Goal: Information Seeking & Learning: Learn about a topic

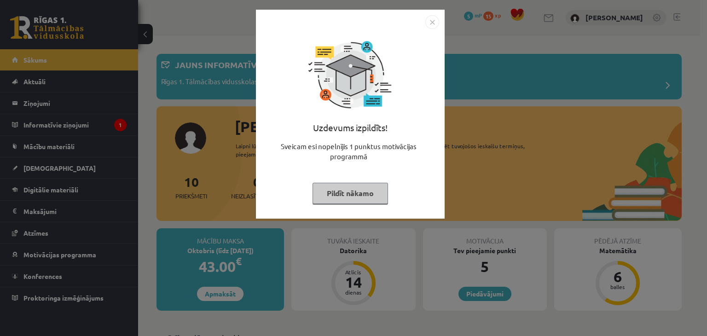
drag, startPoint x: 473, startPoint y: 88, endPoint x: 434, endPoint y: 20, distance: 78.3
click at [434, 20] on img "Close" at bounding box center [432, 22] width 14 height 14
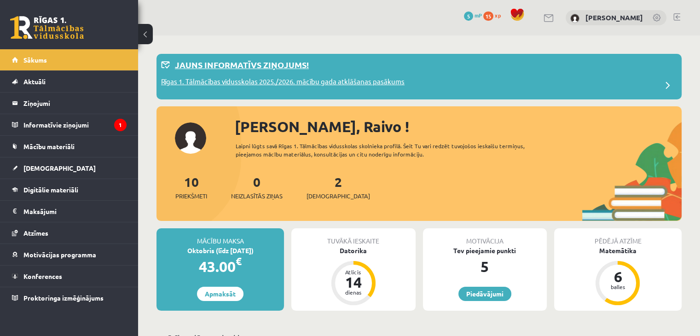
click at [363, 76] on p "Rīgas 1. Tālmācības vidusskolas 2025./2026. mācību gada atklāšanas pasākums" at bounding box center [282, 82] width 243 height 13
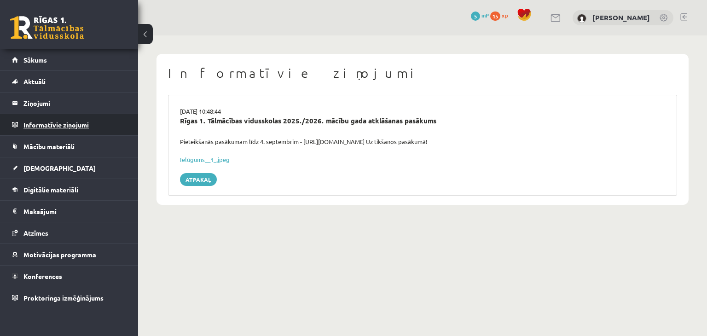
click at [79, 129] on legend "Informatīvie ziņojumi 0" at bounding box center [74, 124] width 103 height 21
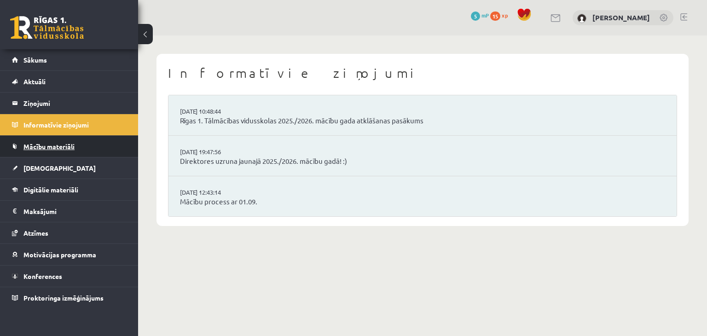
click at [73, 142] on span "Mācību materiāli" at bounding box center [48, 146] width 51 height 8
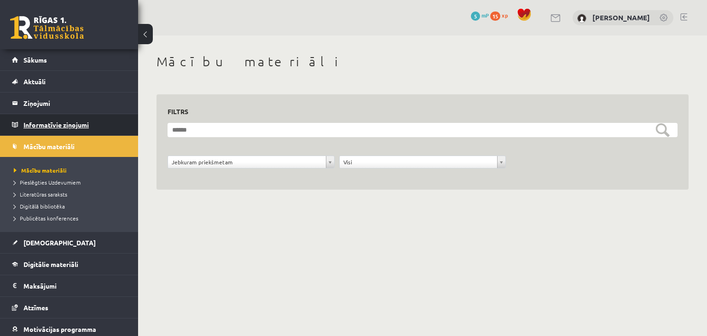
click at [75, 131] on legend "Informatīvie ziņojumi 0" at bounding box center [74, 124] width 103 height 21
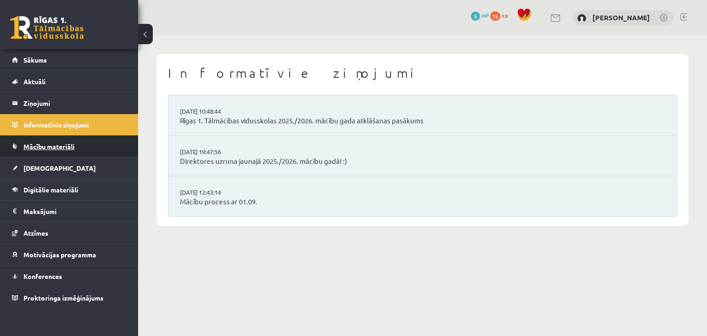
click at [52, 153] on link "Mācību materiāli" at bounding box center [69, 146] width 115 height 21
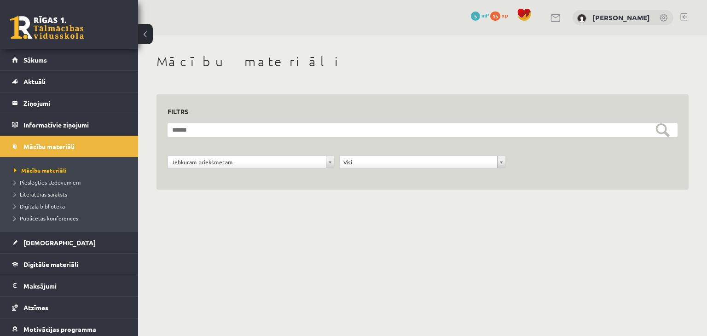
scroll to position [46, 0]
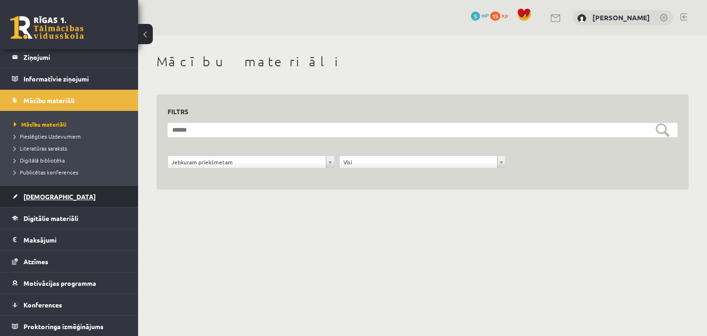
click at [47, 203] on link "[DEMOGRAPHIC_DATA]" at bounding box center [69, 196] width 115 height 21
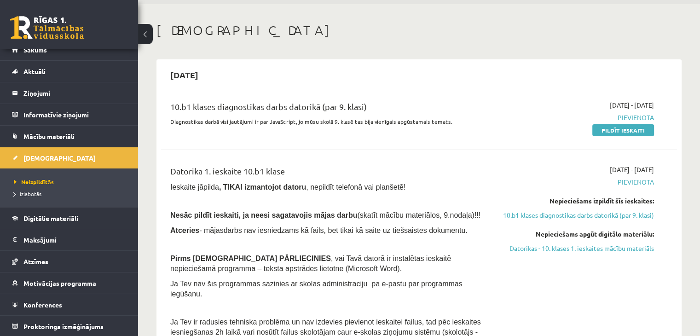
scroll to position [46, 0]
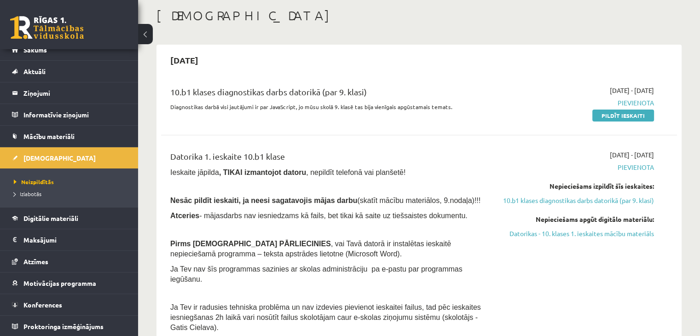
drag, startPoint x: 226, startPoint y: 218, endPoint x: 184, endPoint y: 197, distance: 47.5
click at [184, 197] on span "Nesāc pildīt ieskaiti, ja neesi sagatavojis mājas darbu" at bounding box center [263, 200] width 187 height 8
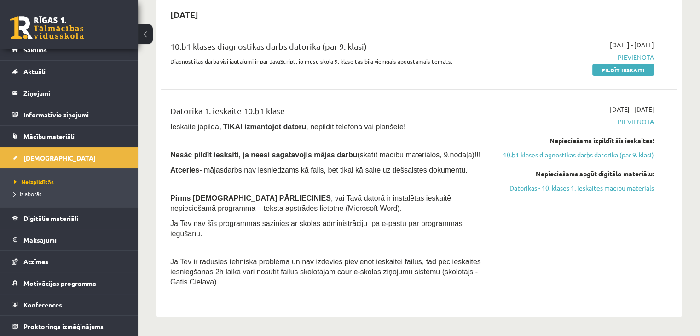
scroll to position [92, 0]
click at [275, 179] on p at bounding box center [329, 183] width 318 height 8
click at [604, 192] on link "Datorikas - 10. klases 1. ieskaites mācību materiāls" at bounding box center [578, 188] width 152 height 10
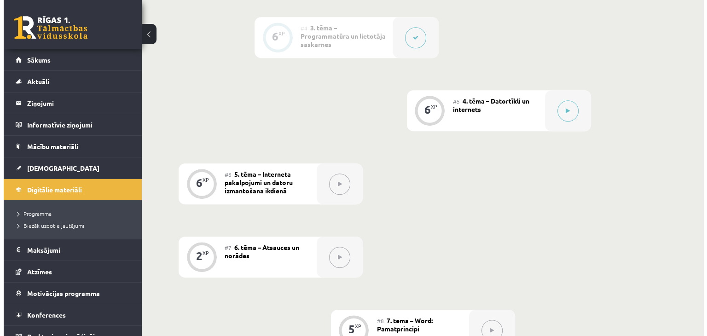
scroll to position [414, 0]
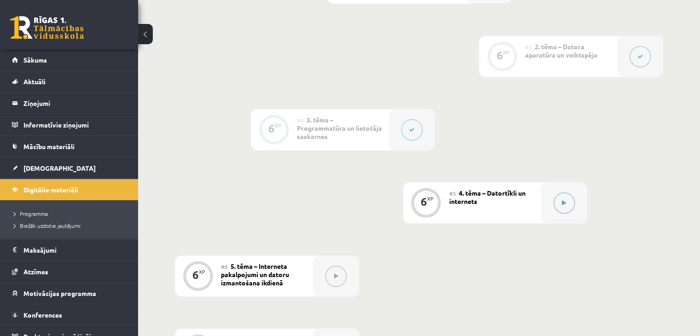
click at [553, 184] on div at bounding box center [564, 202] width 46 height 41
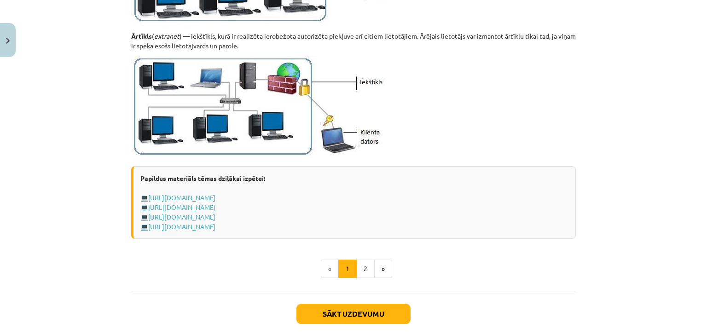
scroll to position [1126, 0]
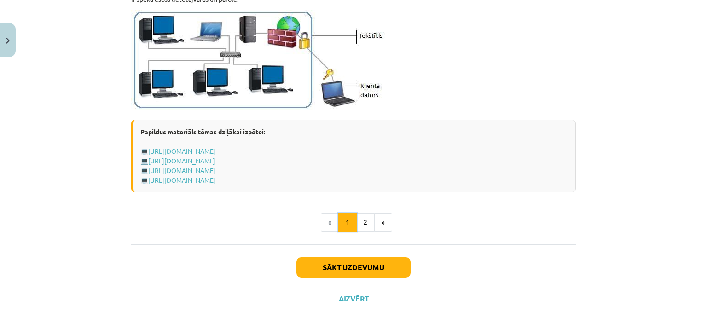
click at [351, 226] on button "1" at bounding box center [347, 222] width 18 height 18
click at [358, 225] on button "2" at bounding box center [365, 222] width 18 height 18
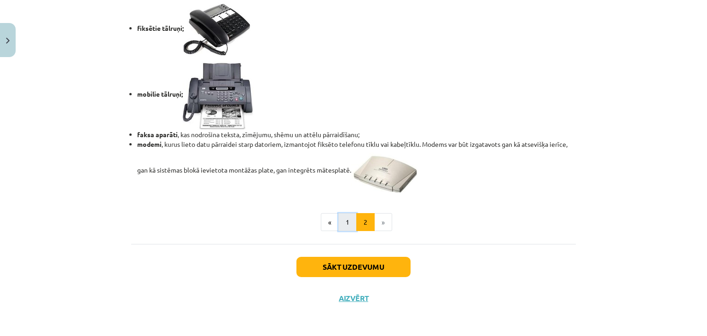
click at [346, 221] on button "1" at bounding box center [347, 222] width 18 height 18
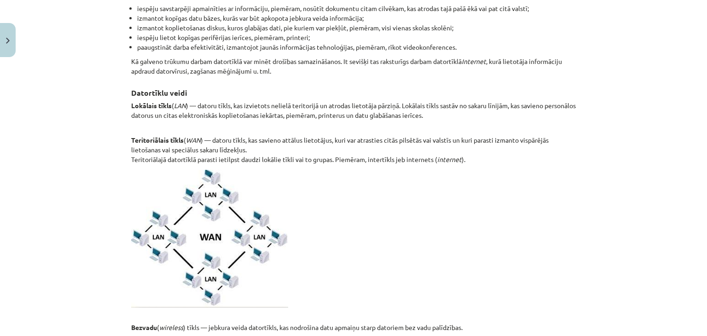
scroll to position [348, 0]
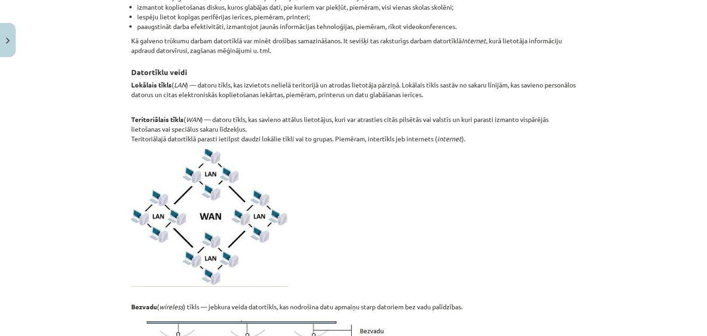
drag, startPoint x: 181, startPoint y: 74, endPoint x: 137, endPoint y: 63, distance: 46.0
click at [137, 63] on h3 "Datortīklu veidi" at bounding box center [353, 69] width 445 height 17
drag, startPoint x: 531, startPoint y: 81, endPoint x: 441, endPoint y: 93, distance: 90.6
click at [441, 93] on p "Lokālais tīkls ( LAN ) — datoru tīkls, kas izvietots nelielā teritorijā un atro…" at bounding box center [353, 94] width 445 height 29
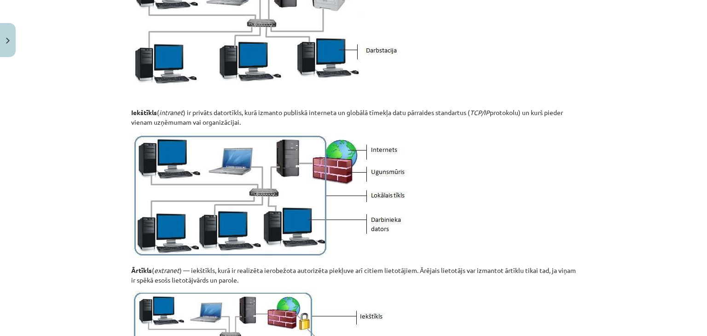
scroll to position [901, 0]
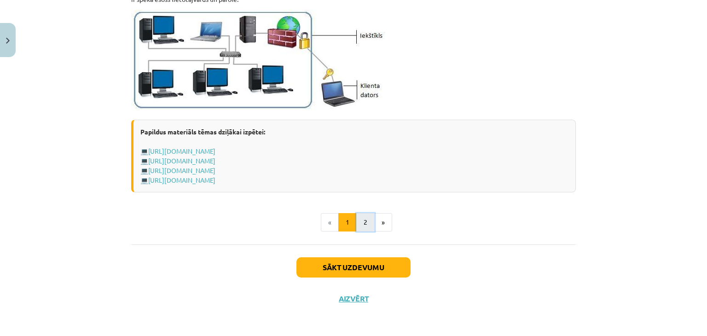
click at [364, 224] on button "2" at bounding box center [365, 222] width 18 height 18
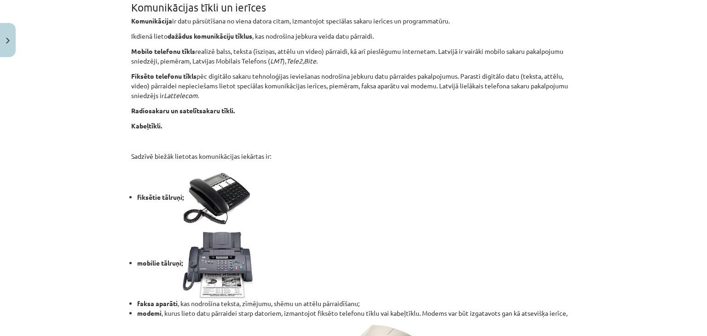
scroll to position [578, 0]
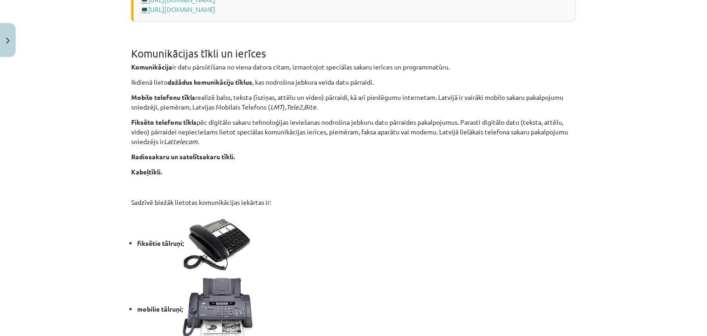
drag, startPoint x: 251, startPoint y: 173, endPoint x: 240, endPoint y: 171, distance: 11.4
drag, startPoint x: 240, startPoint y: 171, endPoint x: 200, endPoint y: 173, distance: 40.1
click at [200, 173] on p "Kabeļtīkli." at bounding box center [353, 172] width 445 height 10
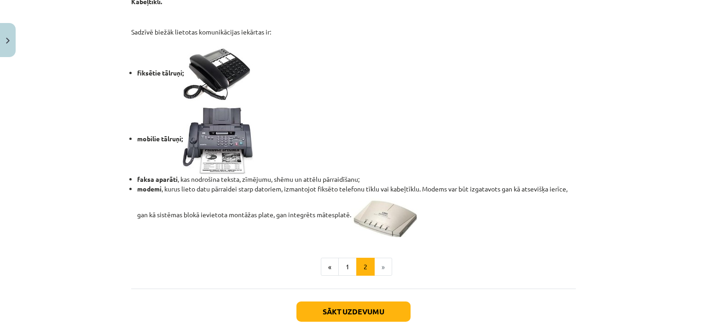
scroll to position [763, 0]
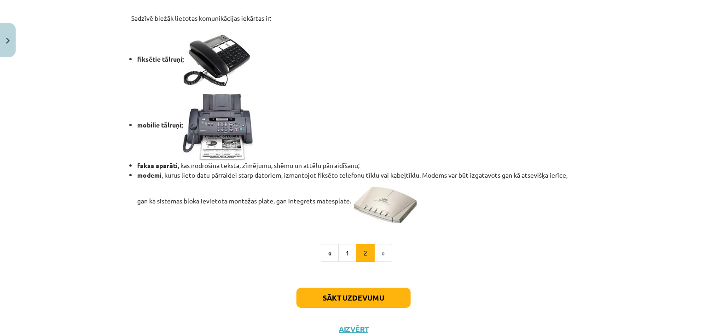
drag, startPoint x: 260, startPoint y: 185, endPoint x: 359, endPoint y: 140, distance: 108.4
drag, startPoint x: 359, startPoint y: 140, endPoint x: 298, endPoint y: 129, distance: 62.2
click at [298, 129] on li "mobilie tālruņi;" at bounding box center [356, 126] width 439 height 69
click at [350, 304] on button "Sākt uzdevumu" at bounding box center [353, 298] width 114 height 20
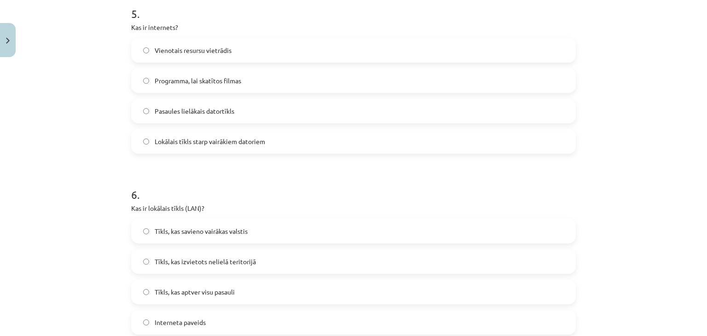
scroll to position [1020, 0]
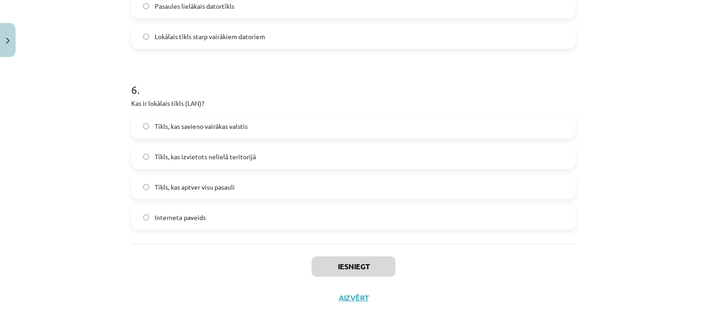
click at [206, 161] on label "Tīkls, kas izvietots nelielā teritorijā" at bounding box center [353, 156] width 443 height 23
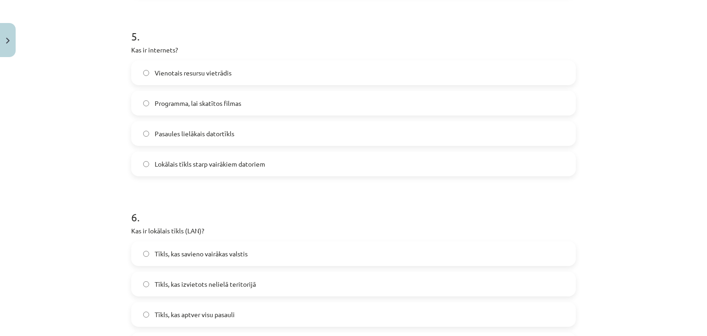
scroll to position [882, 0]
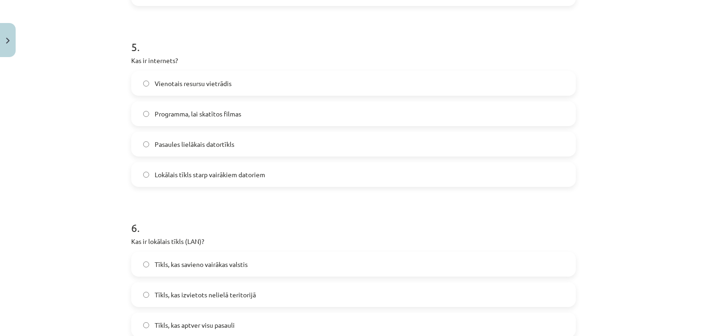
click at [137, 144] on label "Pasaules lielākais datortīkls" at bounding box center [353, 144] width 443 height 23
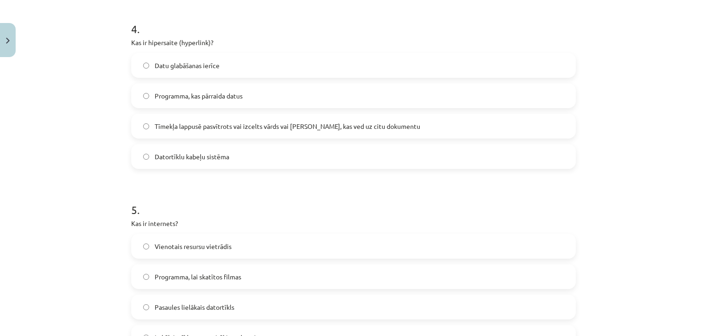
scroll to position [698, 0]
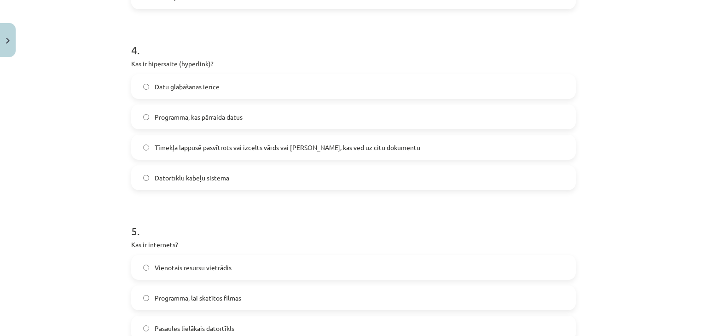
drag, startPoint x: 109, startPoint y: 107, endPoint x: 85, endPoint y: 95, distance: 27.0
click at [85, 95] on div "Mācību tēma: Datorikas - 10. klases 1. ieskaites mācību materiāls #5 4. tēma – …" at bounding box center [353, 168] width 707 height 336
click at [137, 146] on label "Tīmekļa lappusē pasvītrots vai izcelts vārds vai frāze, kas ved uz citu dokumen…" at bounding box center [353, 147] width 443 height 23
drag, startPoint x: 137, startPoint y: 146, endPoint x: 115, endPoint y: 144, distance: 22.6
drag, startPoint x: 115, startPoint y: 144, endPoint x: 86, endPoint y: 141, distance: 28.7
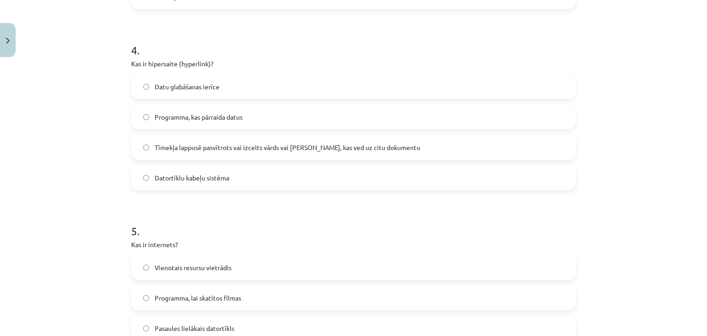
click at [86, 141] on div "Mācību tēma: Datorikas - 10. klases 1. ieskaites mācību materiāls #5 4. tēma – …" at bounding box center [353, 168] width 707 height 336
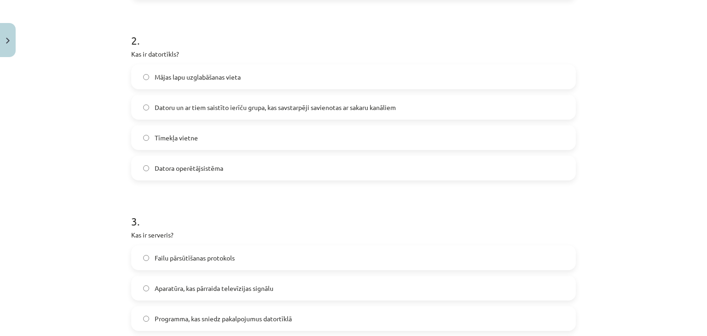
scroll to position [330, 0]
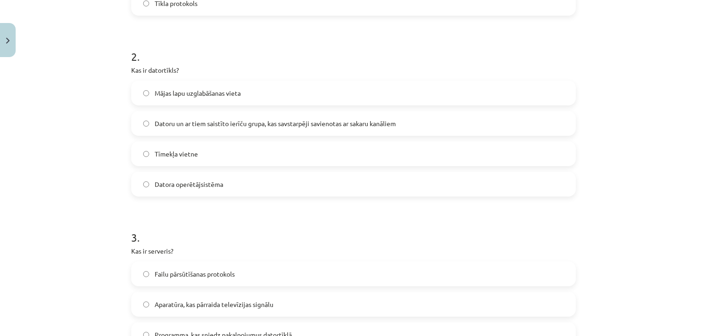
drag, startPoint x: 191, startPoint y: 46, endPoint x: 179, endPoint y: 47, distance: 11.1
drag, startPoint x: 179, startPoint y: 47, endPoint x: 37, endPoint y: 107, distance: 154.5
click at [37, 107] on div "Mācību tēma: Datorikas - 10. klases 1. ieskaites mācību materiāls #5 4. tēma – …" at bounding box center [353, 168] width 707 height 336
drag, startPoint x: 243, startPoint y: 147, endPoint x: 219, endPoint y: 147, distance: 24.4
drag, startPoint x: 219, startPoint y: 147, endPoint x: 109, endPoint y: 133, distance: 110.9
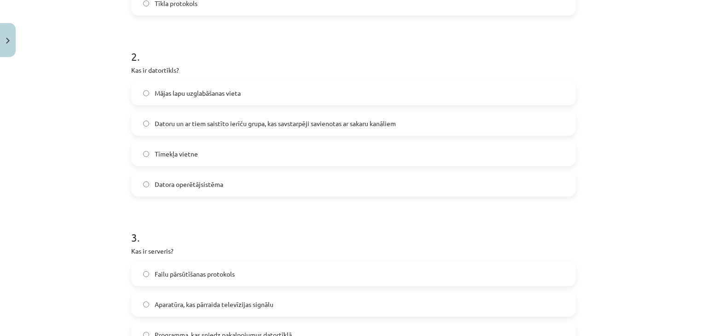
click at [109, 133] on div "Mācību tēma: Datorikas - 10. klases 1. ieskaites mācību materiāls #5 4. tēma – …" at bounding box center [353, 168] width 707 height 336
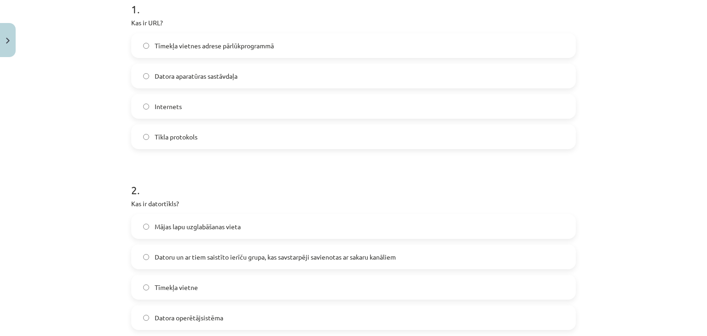
scroll to position [100, 0]
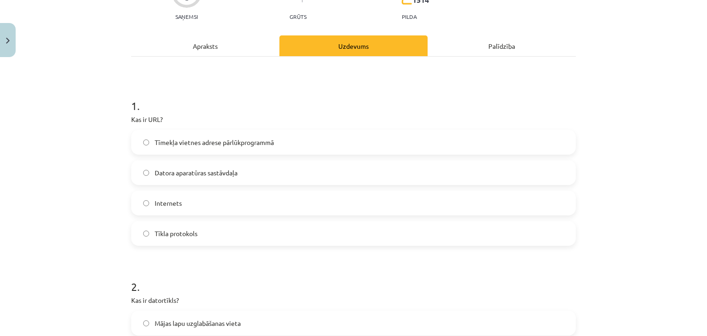
click at [182, 149] on label "Tīmekļa vietnes adrese pārlūkprogrammā" at bounding box center [353, 142] width 443 height 23
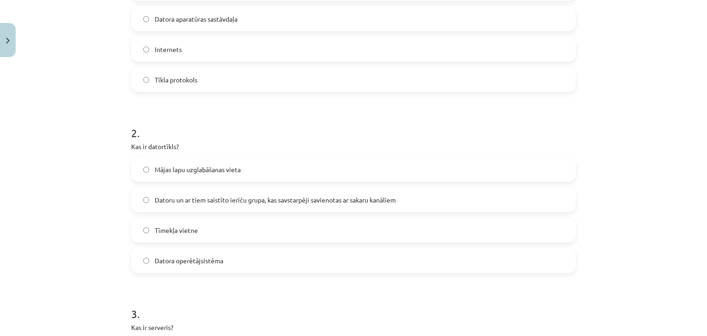
scroll to position [284, 0]
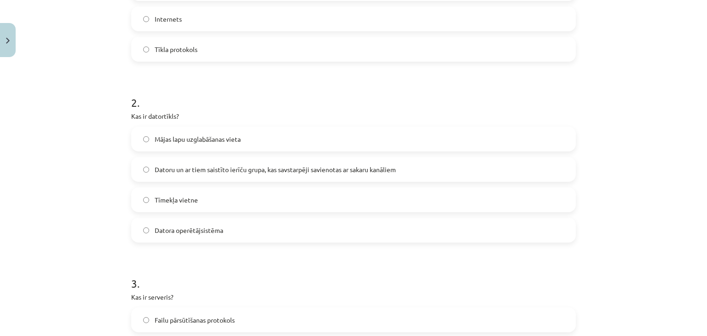
click at [192, 174] on label "Datoru un ar tiem saistīto ierīču grupa, kas savstarpēji savienotas ar sakaru k…" at bounding box center [353, 169] width 443 height 23
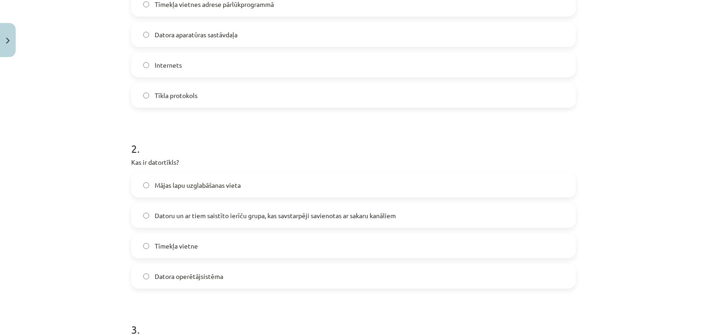
scroll to position [192, 0]
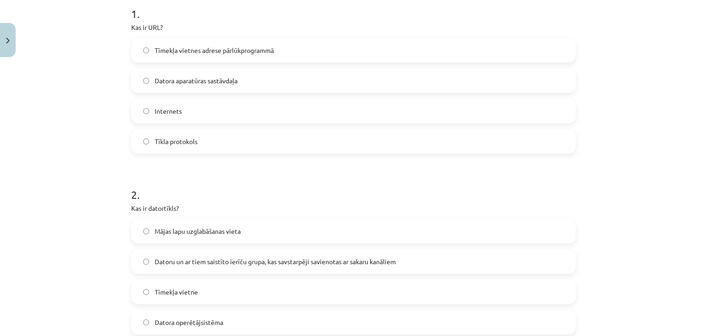
drag, startPoint x: 80, startPoint y: 178, endPoint x: 50, endPoint y: 155, distance: 37.5
click at [50, 155] on div "Mācību tēma: Datorikas - 10. klases 1. ieskaites mācību materiāls #5 4. tēma – …" at bounding box center [353, 168] width 707 height 336
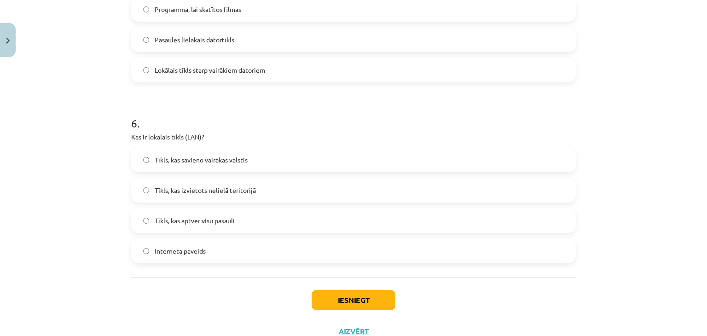
scroll to position [1020, 0]
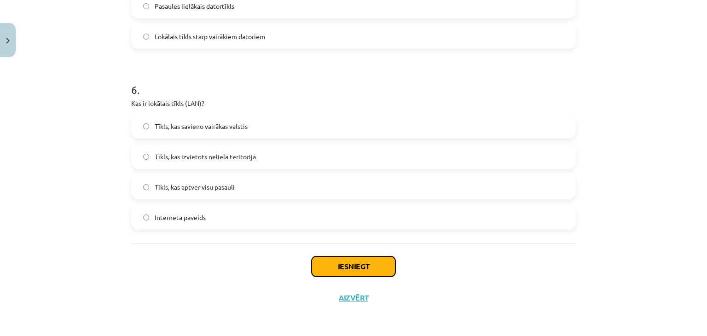
click at [355, 268] on button "Iesniegt" at bounding box center [354, 266] width 84 height 20
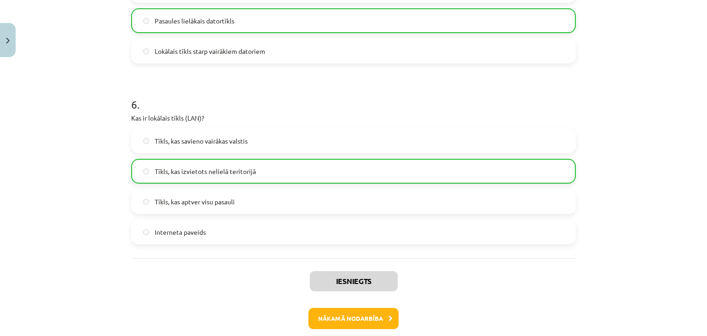
scroll to position [1049, 0]
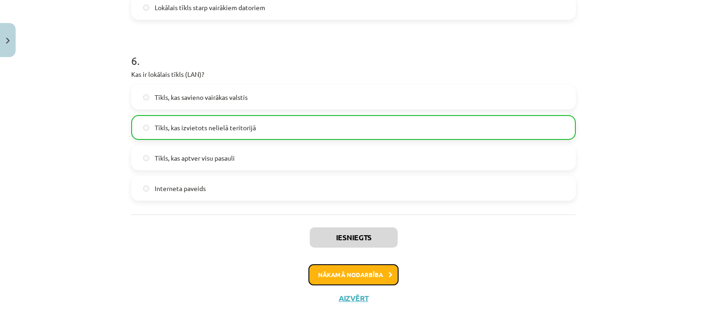
click at [364, 275] on button "Nākamā nodarbība" at bounding box center [353, 274] width 90 height 21
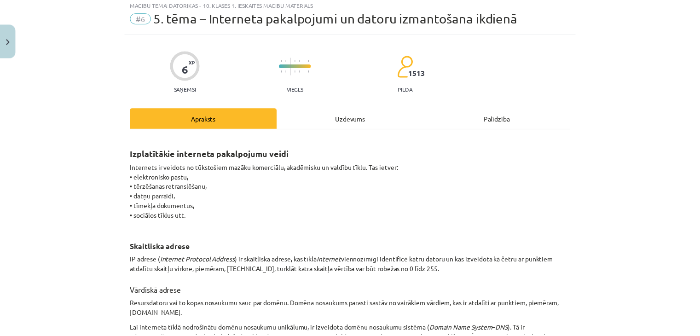
scroll to position [23, 0]
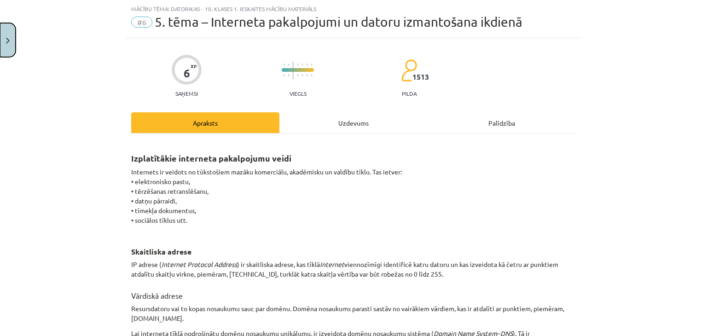
click at [2, 36] on button "Close" at bounding box center [8, 40] width 16 height 34
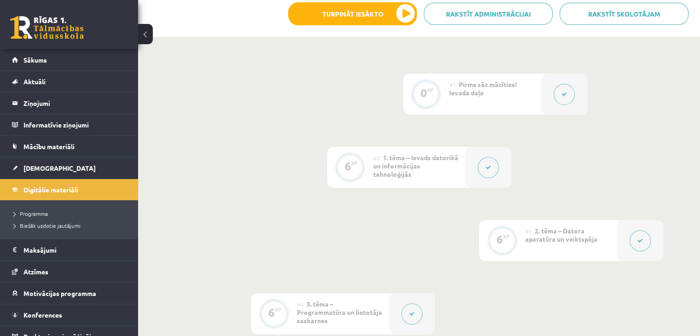
drag, startPoint x: 322, startPoint y: 131, endPoint x: 314, endPoint y: 132, distance: 8.3
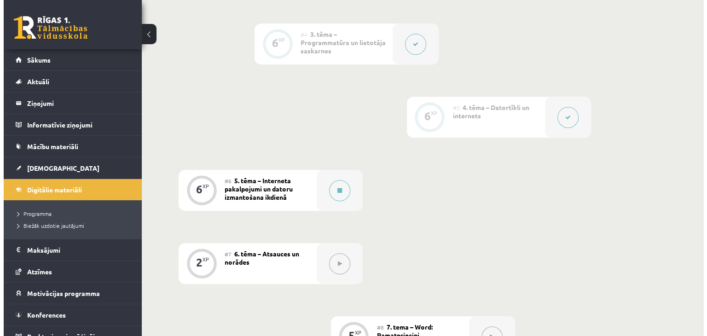
scroll to position [506, 0]
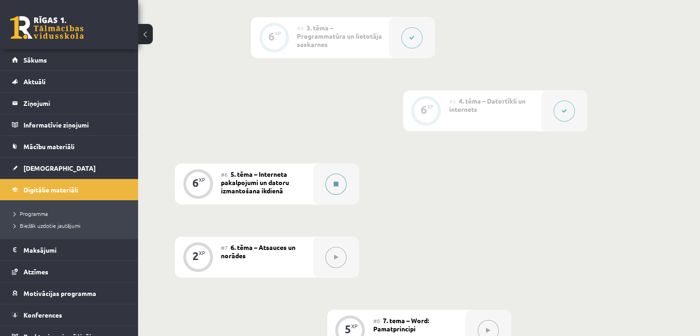
click at [331, 173] on button at bounding box center [335, 183] width 21 height 21
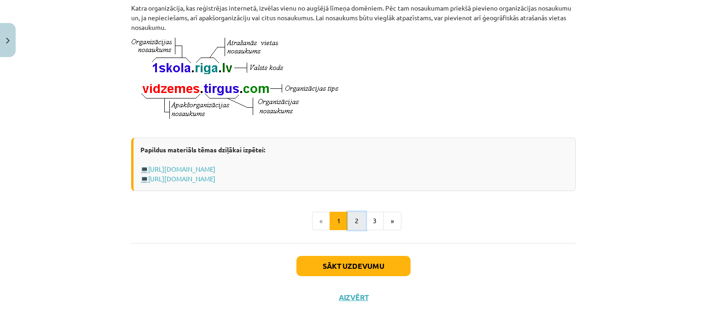
click at [350, 214] on button "2" at bounding box center [356, 221] width 18 height 18
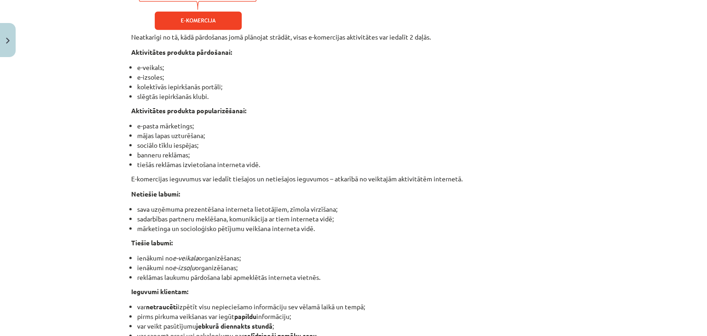
scroll to position [1195, 0]
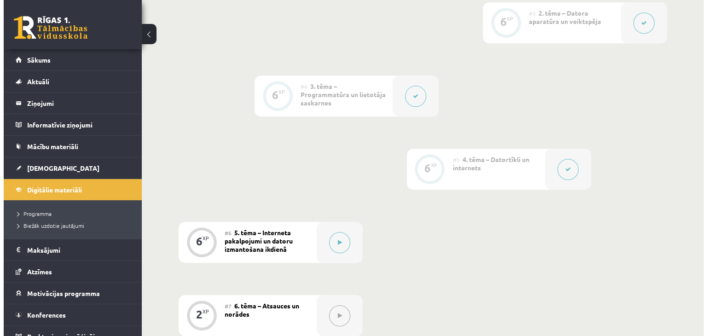
scroll to position [552, 0]
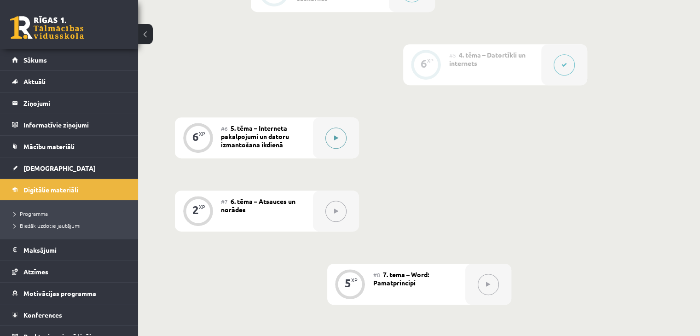
click at [346, 130] on div at bounding box center [336, 137] width 46 height 41
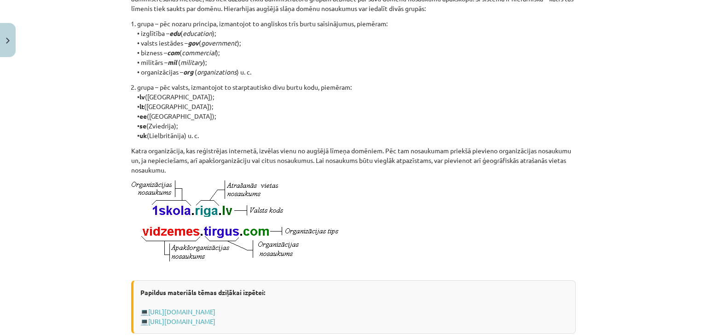
scroll to position [519, 0]
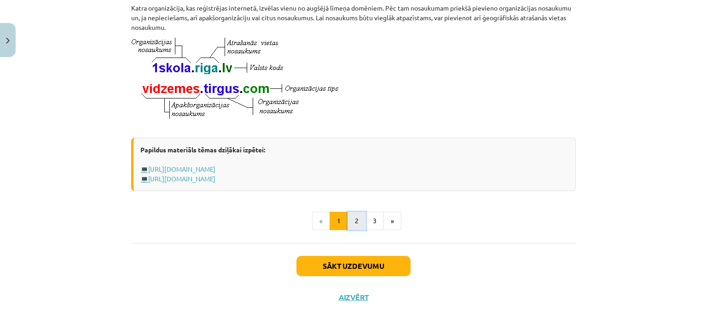
click at [352, 214] on button "2" at bounding box center [356, 221] width 18 height 18
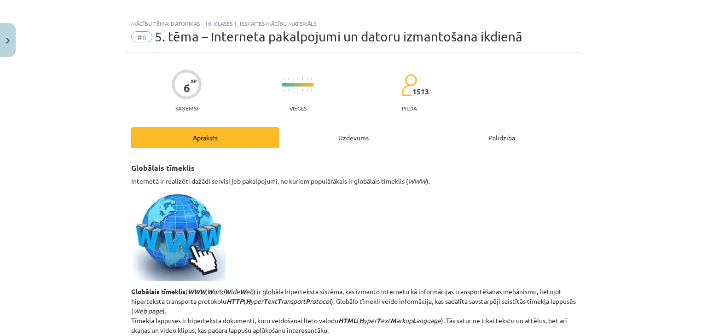
scroll to position [0, 0]
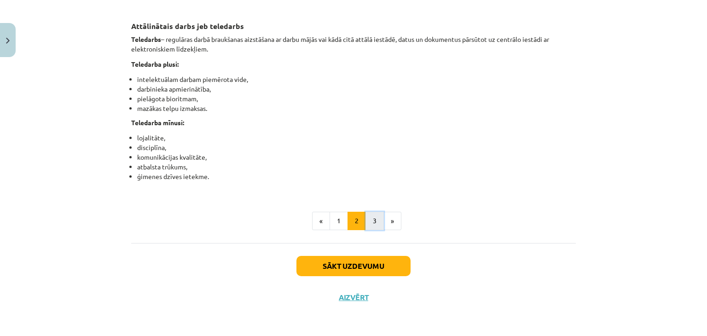
click at [370, 223] on button "3" at bounding box center [374, 221] width 18 height 18
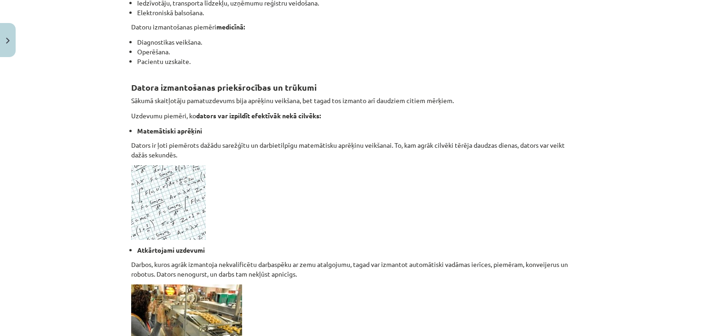
scroll to position [828, 0]
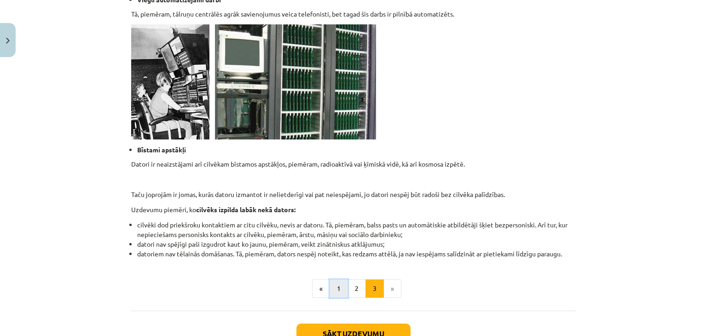
click at [340, 284] on button "1" at bounding box center [338, 288] width 18 height 18
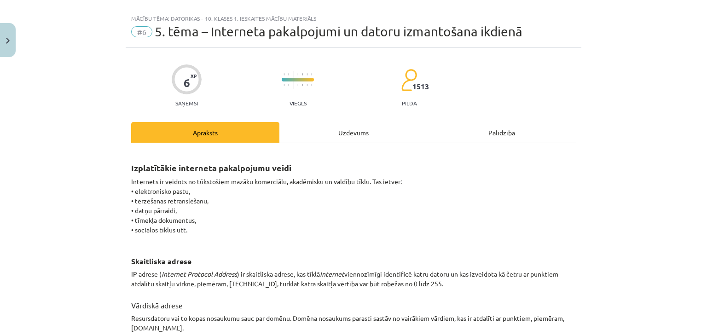
scroll to position [12, 0]
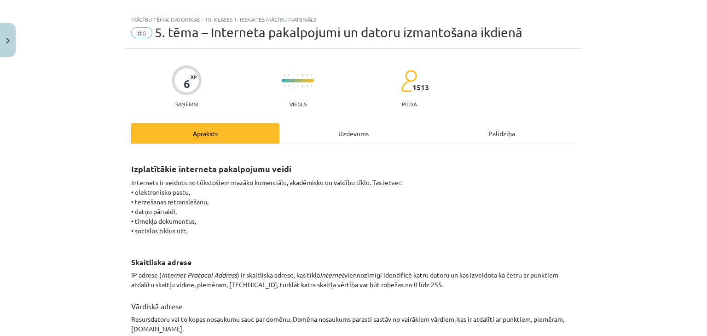
click at [403, 87] on img at bounding box center [409, 80] width 16 height 23
click at [412, 87] on span "1513" at bounding box center [420, 87] width 17 height 8
click at [409, 100] on div "1513 pilda" at bounding box center [409, 88] width 16 height 38
click at [406, 104] on p "pilda" at bounding box center [409, 104] width 15 height 6
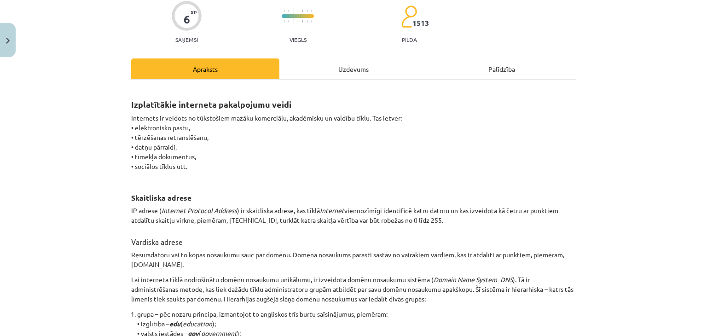
scroll to position [92, 0]
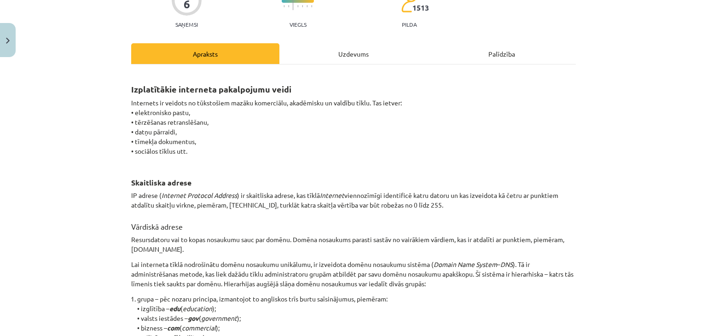
drag, startPoint x: 338, startPoint y: 110, endPoint x: 304, endPoint y: 120, distance: 35.0
click at [304, 120] on p "Internets ir veidots no tūkstošiem mazāku komerciālu, akadēmisku un valdību tīk…" at bounding box center [353, 132] width 445 height 68
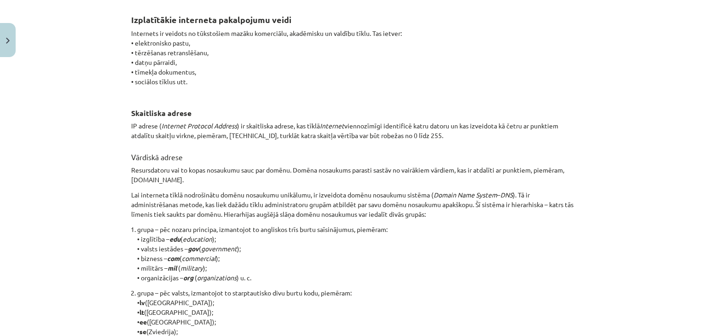
scroll to position [184, 0]
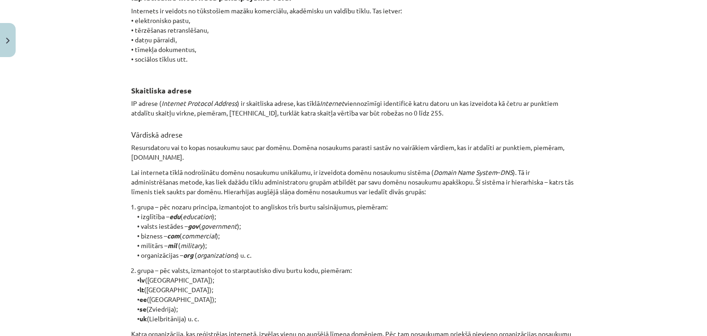
drag, startPoint x: 234, startPoint y: 54, endPoint x: 285, endPoint y: 140, distance: 100.1
drag, startPoint x: 285, startPoint y: 140, endPoint x: 249, endPoint y: 132, distance: 36.9
click at [249, 132] on h3 "Vārdiskā adrese" at bounding box center [353, 131] width 445 height 17
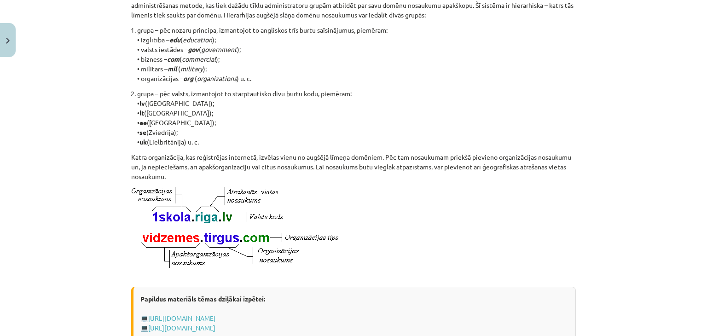
scroll to position [414, 0]
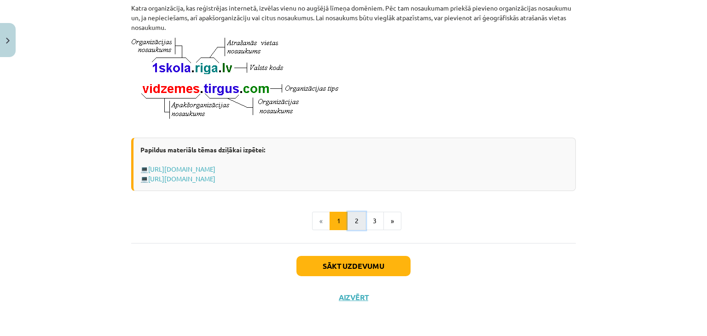
click at [347, 221] on button "2" at bounding box center [356, 221] width 18 height 18
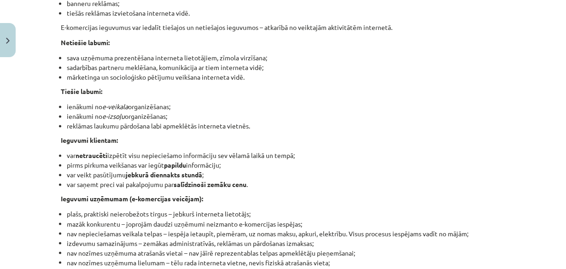
scroll to position [1228, 0]
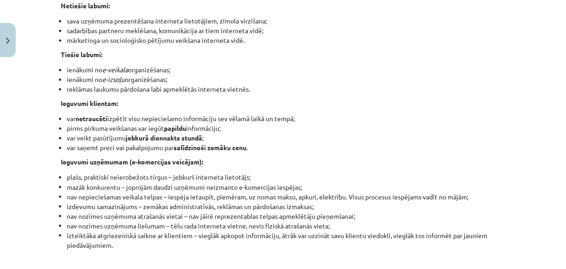
drag, startPoint x: 322, startPoint y: 104, endPoint x: 284, endPoint y: 103, distance: 38.2
click at [284, 94] on li "reklāmas laukumu pārdošana labi apmeklētās interneta vietnēs." at bounding box center [286, 89] width 439 height 10
drag, startPoint x: 299, startPoint y: 139, endPoint x: 277, endPoint y: 144, distance: 22.2
drag, startPoint x: 277, startPoint y: 144, endPoint x: 227, endPoint y: 139, distance: 50.5
click at [231, 123] on li "var netraucēti izpētīt visu nepieciešamo informāciju sev vēlamā laikā un tempā;" at bounding box center [286, 119] width 439 height 10
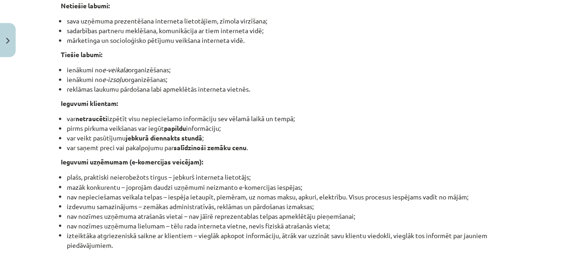
drag, startPoint x: 160, startPoint y: 143, endPoint x: 140, endPoint y: 142, distance: 19.4
click at [140, 133] on li "pirms pirkuma veikšanas var iegūt papildu informāciju;" at bounding box center [286, 128] width 439 height 10
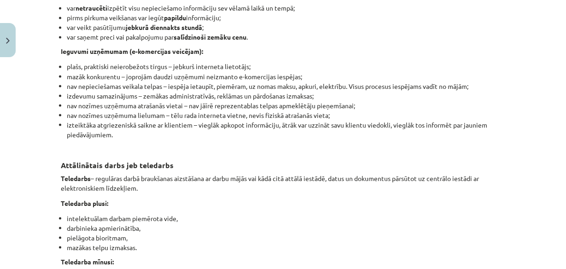
scroll to position [1338, 0]
click at [143, 110] on li "nav nozīmes uzņēmuma atrašanās vietai – nav jāīrē reprezentablas telpas apmeklē…" at bounding box center [286, 105] width 439 height 10
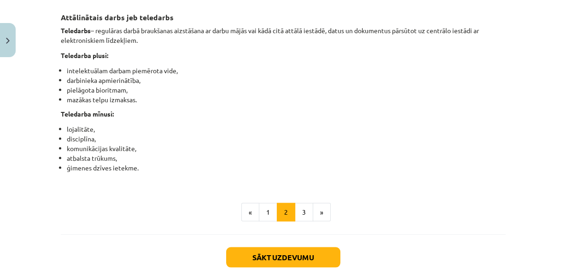
scroll to position [1449, 0]
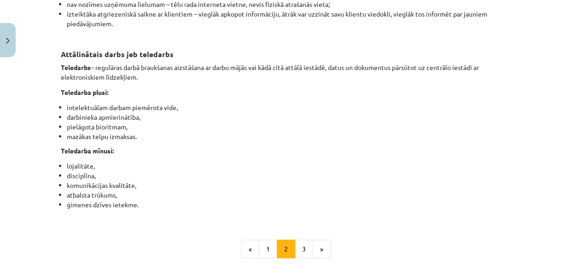
drag, startPoint x: 276, startPoint y: 94, endPoint x: 240, endPoint y: 101, distance: 36.9
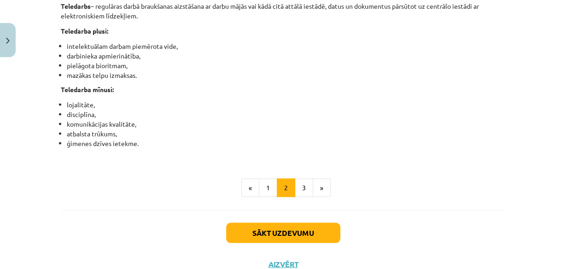
scroll to position [1522, 0]
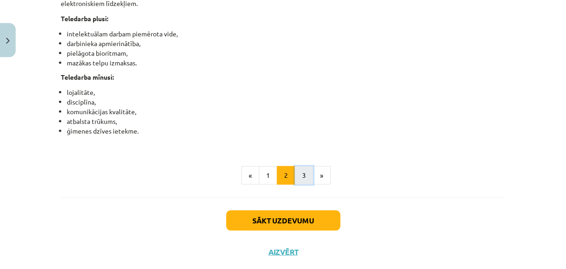
click at [300, 185] on button "3" at bounding box center [304, 175] width 18 height 18
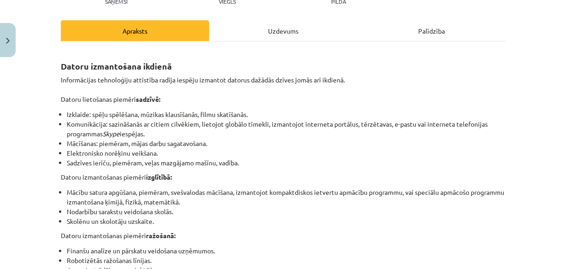
scroll to position [127, 0]
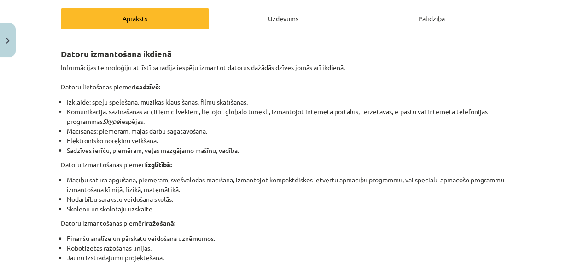
drag, startPoint x: 150, startPoint y: 73, endPoint x: 222, endPoint y: 86, distance: 73.5
drag, startPoint x: 222, startPoint y: 86, endPoint x: 183, endPoint y: 89, distance: 39.7
click at [183, 89] on p "Informācijas tehnoloģiju attīstība radīja iespēju izmantot datorus dažādās dzīv…" at bounding box center [283, 77] width 445 height 29
drag, startPoint x: 115, startPoint y: 80, endPoint x: 120, endPoint y: 75, distance: 6.8
drag, startPoint x: 120, startPoint y: 75, endPoint x: 106, endPoint y: 80, distance: 15.0
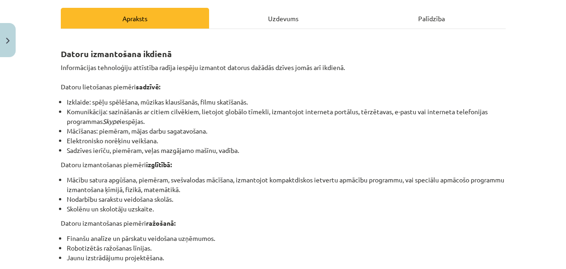
click at [106, 80] on p "Informācijas tehnoloģiju attīstība radīja iespēju izmantot datorus dažādās dzīv…" at bounding box center [283, 77] width 445 height 29
drag, startPoint x: 105, startPoint y: 79, endPoint x: 92, endPoint y: 74, distance: 14.0
click at [92, 74] on p "Informācijas tehnoloģiju attīstība radīja iespēju izmantot datorus dažādās dzīv…" at bounding box center [283, 77] width 445 height 29
drag, startPoint x: 92, startPoint y: 74, endPoint x: 77, endPoint y: 70, distance: 16.0
click at [77, 70] on p "Informācijas tehnoloģiju attīstība radīja iespēju izmantot datorus dažādās dzīv…" at bounding box center [283, 77] width 445 height 29
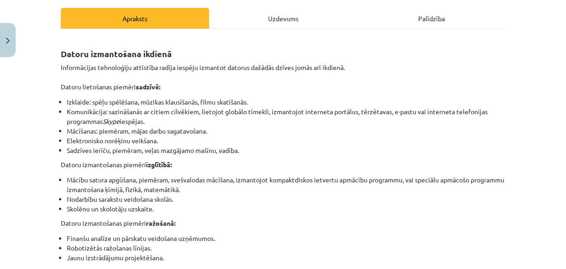
drag, startPoint x: 78, startPoint y: 70, endPoint x: 68, endPoint y: 61, distance: 13.7
drag, startPoint x: 68, startPoint y: 61, endPoint x: 56, endPoint y: 61, distance: 12.0
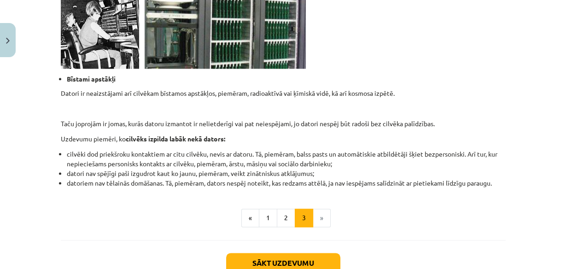
scroll to position [901, 0]
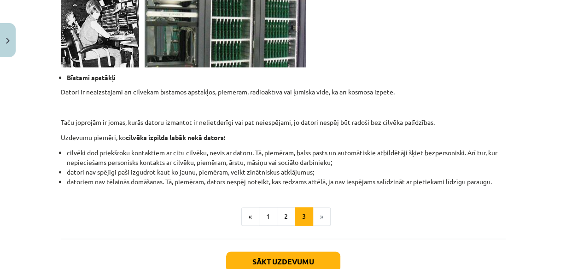
drag, startPoint x: 29, startPoint y: 110, endPoint x: 16, endPoint y: 109, distance: 13.0
click at [16, 109] on div "Mācību tēma: Datorikas - 10. klases 1. ieskaites mācību materiāls #6 5. tēma – …" at bounding box center [283, 134] width 566 height 269
click at [3, 117] on div "Mācību tēma: Datorikas - 10. klases 1. ieskaites mācību materiāls #6 5. tēma – …" at bounding box center [283, 134] width 566 height 269
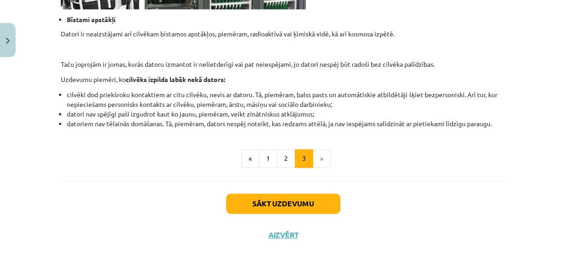
scroll to position [962, 0]
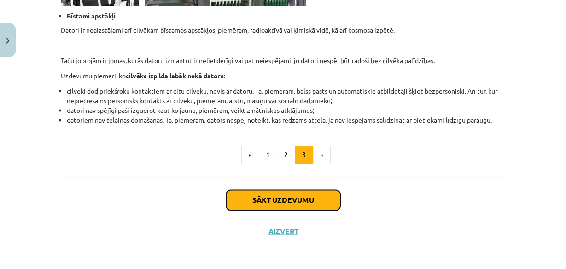
click at [263, 202] on button "Sākt uzdevumu" at bounding box center [283, 200] width 114 height 20
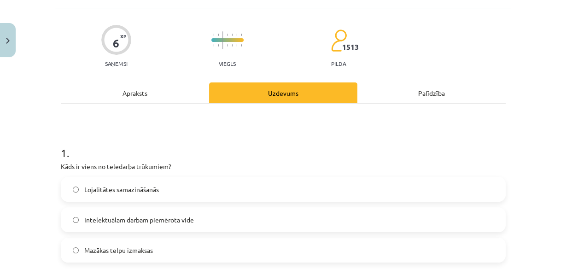
scroll to position [96, 0]
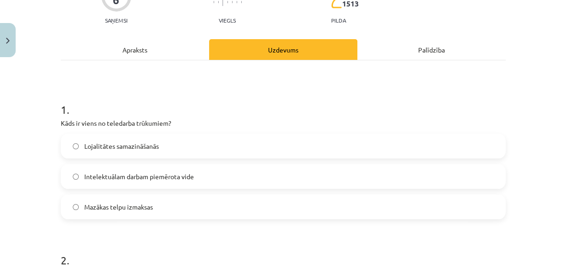
click at [110, 94] on h1 "1 ." at bounding box center [283, 101] width 445 height 29
click at [109, 147] on span "Lojalitātes samazināšanās" at bounding box center [121, 146] width 75 height 10
click at [63, 88] on h1 "1 ." at bounding box center [283, 101] width 445 height 29
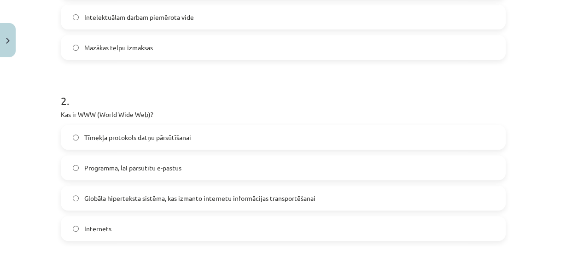
scroll to position [280, 0]
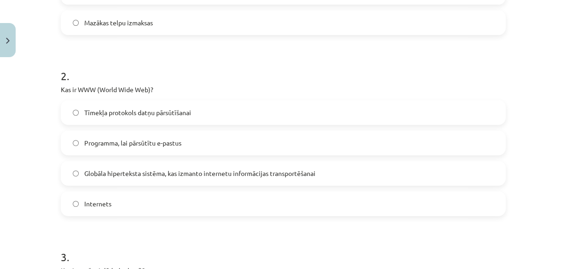
click at [62, 178] on label "Globāla hiperteksta sistēma, kas izmanto internetu informācijas transportēšanai" at bounding box center [283, 173] width 443 height 23
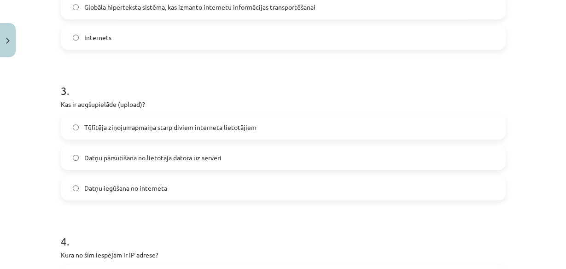
scroll to position [464, 0]
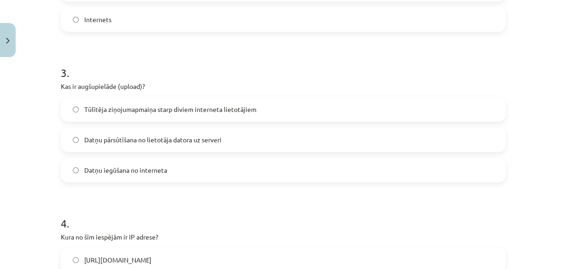
click at [103, 140] on span "Datņu pārsūtīšana no lietotāja datora uz serveri" at bounding box center [152, 140] width 137 height 10
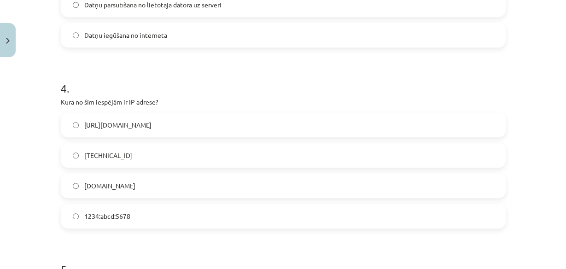
scroll to position [612, 0]
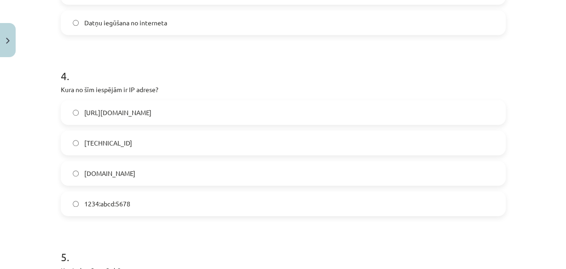
click at [74, 138] on label "192.100.81.101" at bounding box center [283, 142] width 443 height 23
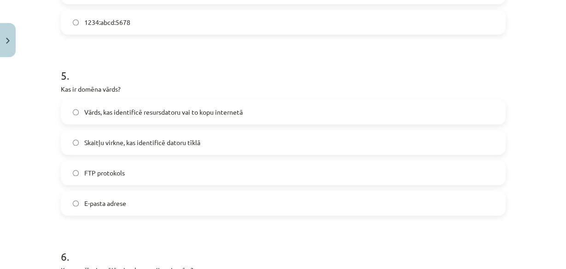
scroll to position [832, 0]
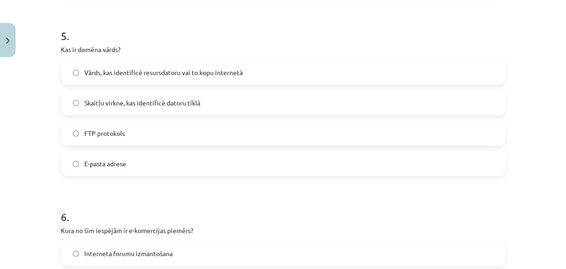
click at [531, 64] on div "Mācību tēma: Datorikas - 10. klases 1. ieskaites mācību materiāls #6 5. tēma – …" at bounding box center [283, 134] width 566 height 269
click at [124, 127] on label "FTP protokols" at bounding box center [283, 132] width 443 height 23
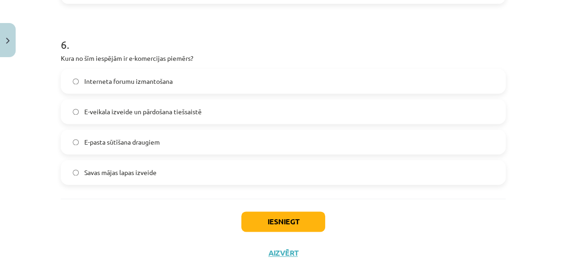
scroll to position [1017, 0]
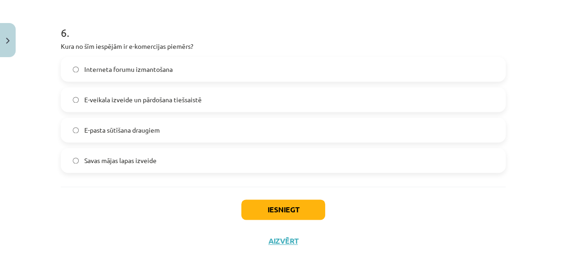
click at [110, 105] on label "E-veikala izveide un pārdošana tiešsaistē" at bounding box center [283, 99] width 443 height 23
click at [158, 158] on label "Savas mājas lapas izveide" at bounding box center [283, 160] width 443 height 23
click at [107, 97] on span "E-veikala izveide un pārdošana tiešsaistē" at bounding box center [142, 100] width 117 height 10
click at [28, 106] on div "Mācību tēma: Datorikas - 10. klases 1. ieskaites mācību materiāls #6 5. tēma – …" at bounding box center [283, 134] width 566 height 269
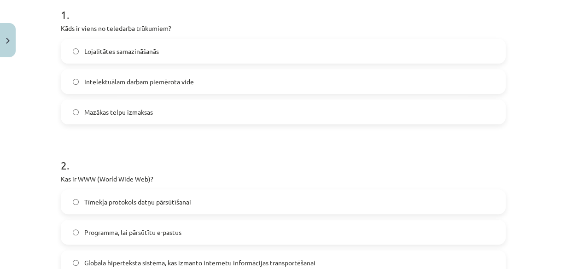
scroll to position [170, 0]
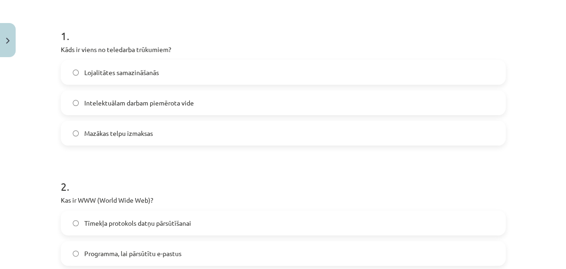
drag, startPoint x: 38, startPoint y: 110, endPoint x: 32, endPoint y: 110, distance: 6.5
click at [32, 110] on div "Mācību tēma: Datorikas - 10. klases 1. ieskaites mācību materiāls #6 5. tēma – …" at bounding box center [283, 134] width 566 height 269
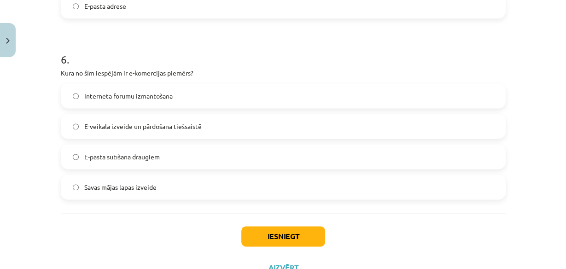
scroll to position [1027, 0]
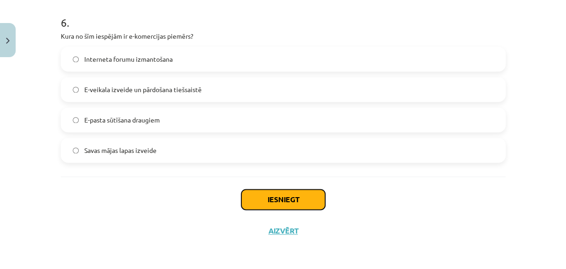
click at [251, 202] on button "Iesniegt" at bounding box center [283, 199] width 84 height 20
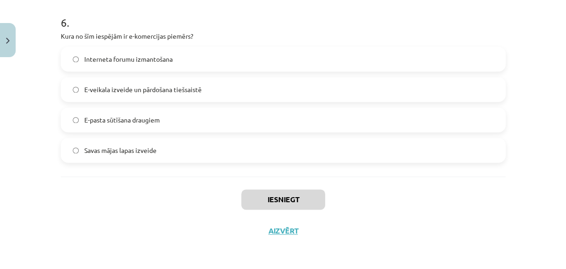
drag, startPoint x: 85, startPoint y: 68, endPoint x: 46, endPoint y: 73, distance: 38.5
click at [46, 73] on div "Mācību tēma: Datorikas - 10. klases 1. ieskaites mācību materiāls #6 5. tēma – …" at bounding box center [283, 134] width 566 height 269
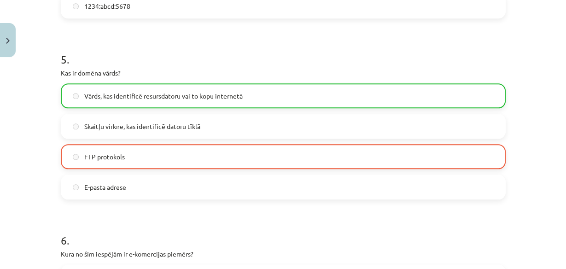
scroll to position [806, 0]
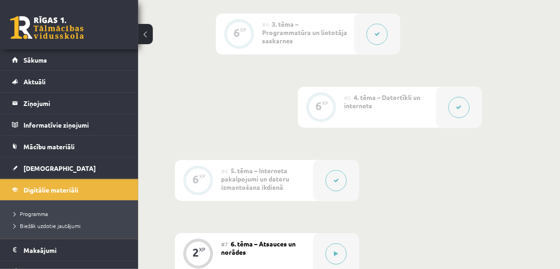
scroll to position [574, 0]
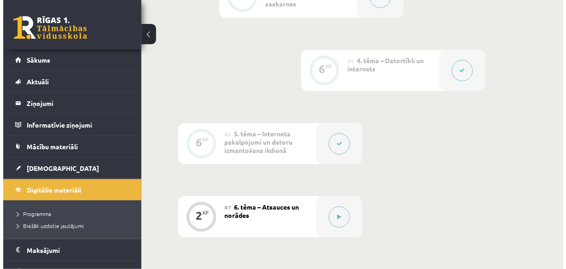
scroll to position [611, 0]
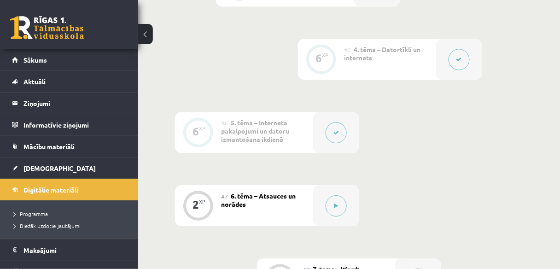
click at [140, 40] on button at bounding box center [145, 34] width 15 height 20
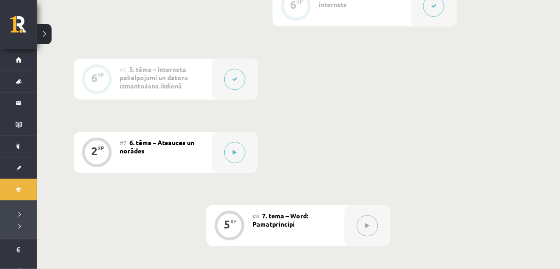
click at [248, 84] on div at bounding box center [235, 78] width 46 height 41
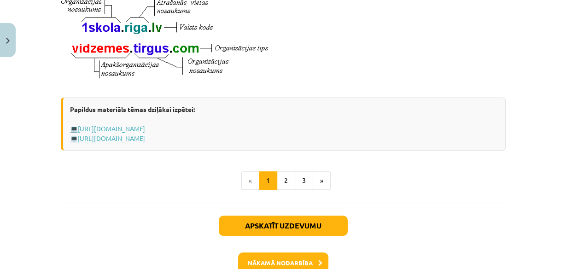
scroll to position [614, 0]
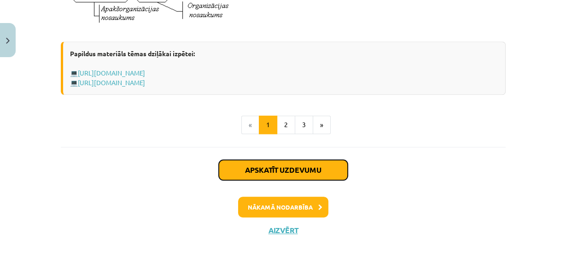
click at [293, 163] on button "Apskatīt uzdevumu" at bounding box center [283, 170] width 129 height 20
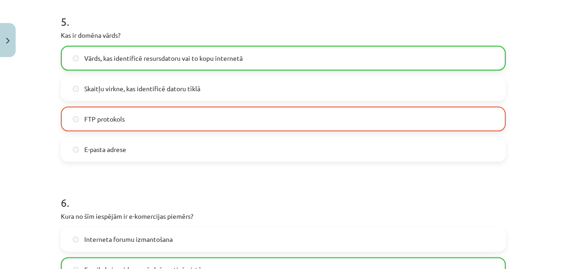
scroll to position [1055, 0]
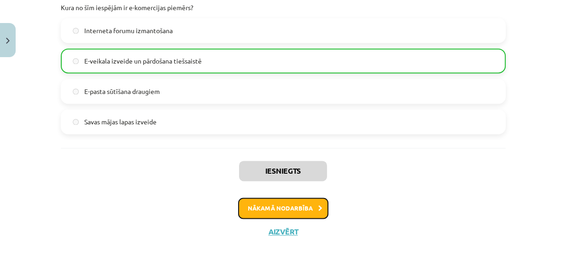
click at [270, 202] on button "Nākamā nodarbība" at bounding box center [283, 207] width 90 height 21
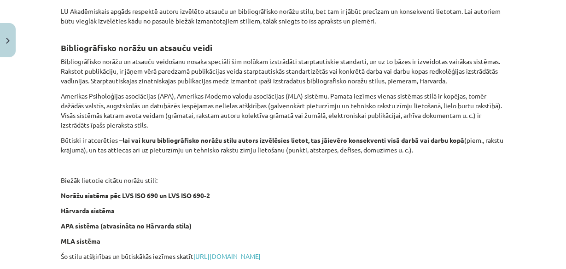
scroll to position [362, 0]
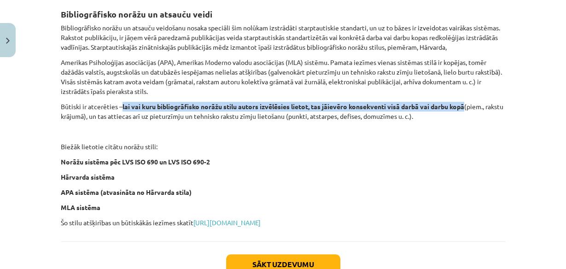
drag, startPoint x: 119, startPoint y: 118, endPoint x: 464, endPoint y: 116, distance: 344.7
click at [464, 116] on p "Būtiski ir atcerēties – lai vai kuru bibliogrāfisko norāžu stilu autors izvēlēs…" at bounding box center [283, 111] width 445 height 19
copy p "lai vai kuru bibliogrāfisko norāžu stilu autors izvēlēsies lietot, tas jāievēro…"
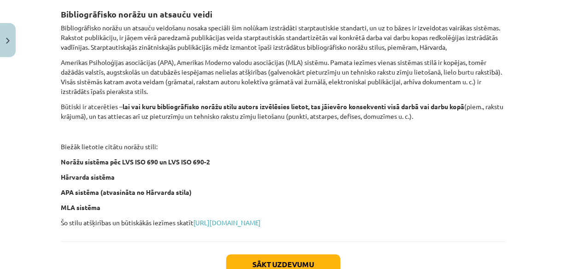
click at [399, 167] on p "Norāžu sistēma pēc LVS ISO 690 un LVS ISO 690-2" at bounding box center [283, 162] width 445 height 10
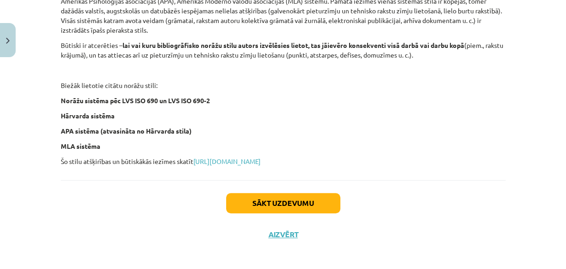
scroll to position [435, 0]
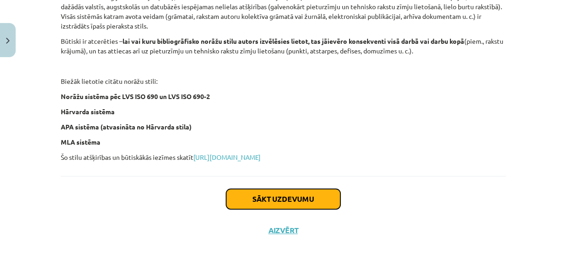
click at [232, 194] on button "Sākt uzdevumu" at bounding box center [283, 199] width 114 height 20
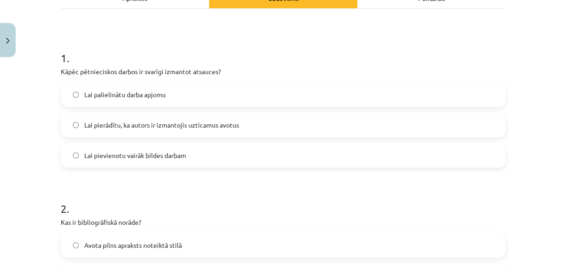
scroll to position [156, 0]
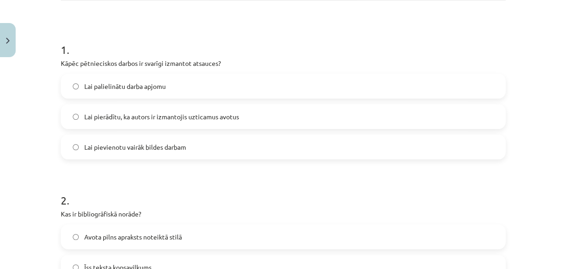
click at [76, 120] on label "Lai pierādītu, ka autors ir izmantojis uzticamus avotus" at bounding box center [283, 116] width 443 height 23
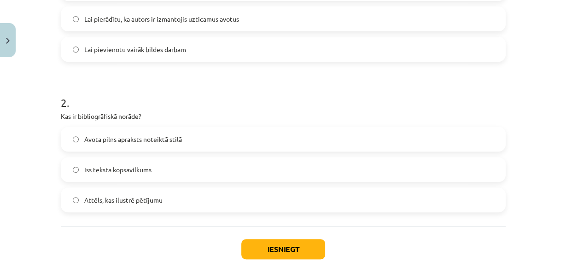
scroll to position [266, 0]
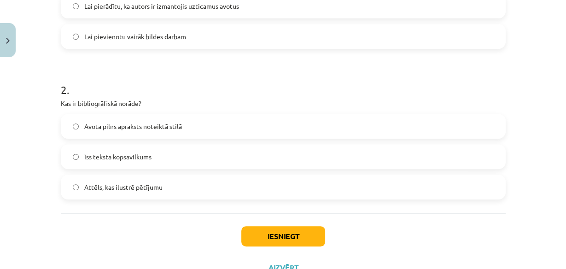
click at [64, 123] on label "Avota pilns apraksts noteiktā stilā" at bounding box center [283, 126] width 443 height 23
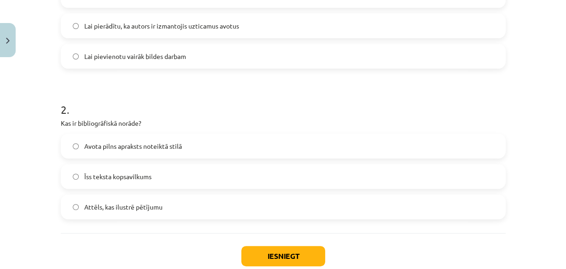
scroll to position [303, 0]
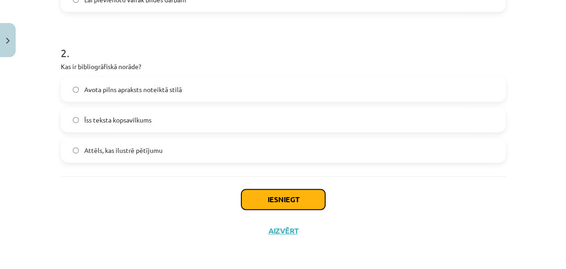
click at [250, 198] on button "Iesniegt" at bounding box center [283, 199] width 84 height 20
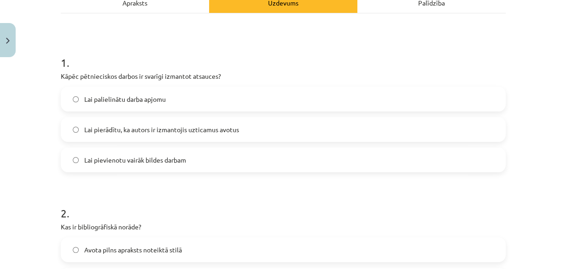
scroll to position [156, 0]
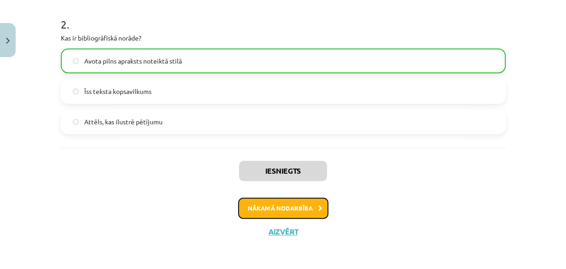
click at [280, 201] on button "Nākamā nodarbība" at bounding box center [283, 207] width 90 height 21
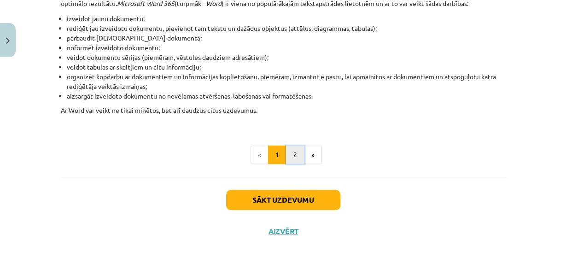
click at [287, 160] on button "2" at bounding box center [295, 154] width 18 height 18
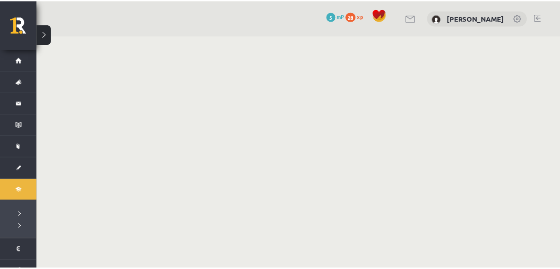
scroll to position [611, 0]
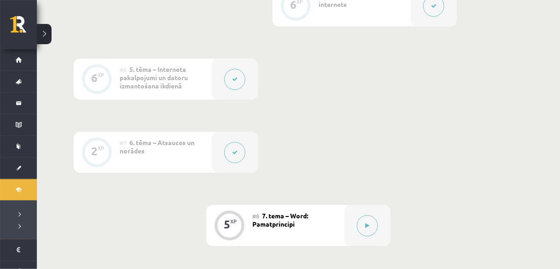
click at [315, 129] on div "0 XP #1 Pirms sāc mācīties! Ievada daļa 6 XP #2 1. tēma – Ievads datorikā un in…" at bounding box center [298, 189] width 449 height 992
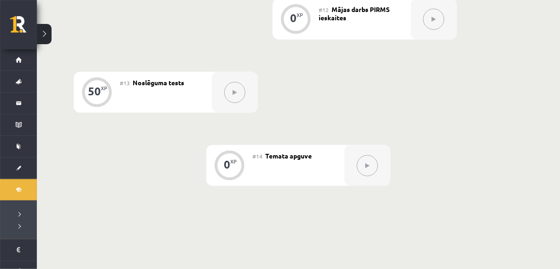
scroll to position [1127, 0]
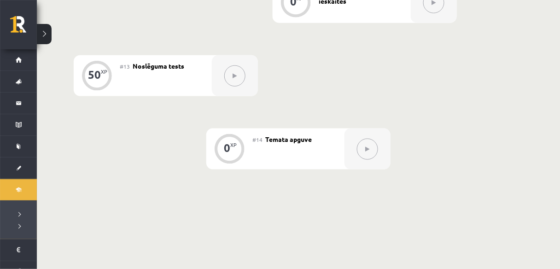
click at [371, 145] on button at bounding box center [367, 149] width 21 height 21
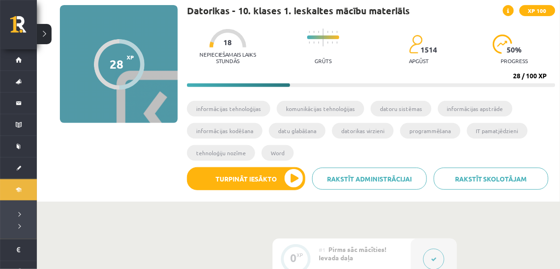
scroll to position [22, 0]
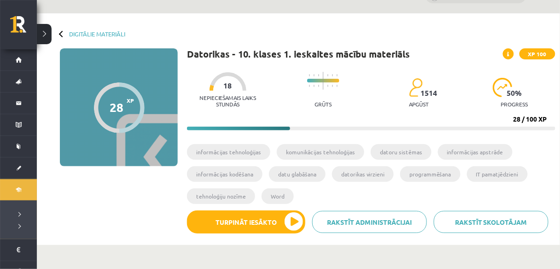
click at [236, 98] on p "Nepieciešamais laiks stundās" at bounding box center [228, 100] width 82 height 13
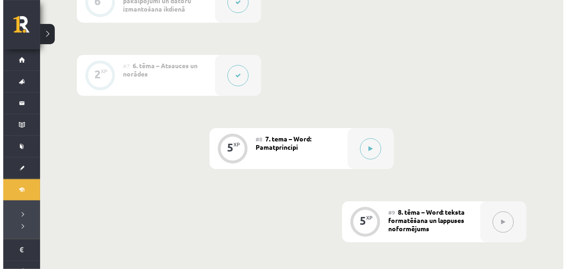
scroll to position [699, 0]
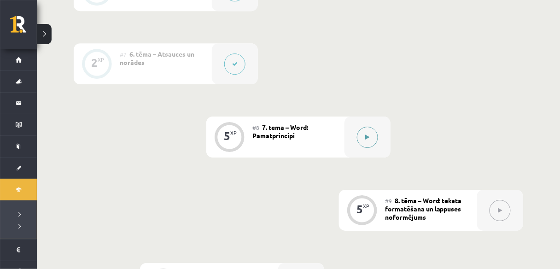
click at [379, 124] on div at bounding box center [367, 136] width 46 height 41
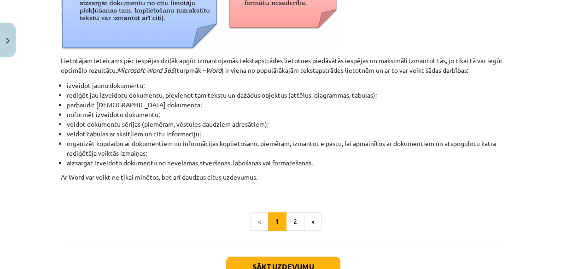
scroll to position [442, 0]
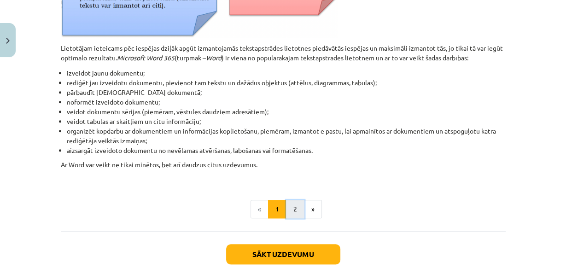
click at [292, 202] on button "2" at bounding box center [295, 209] width 18 height 18
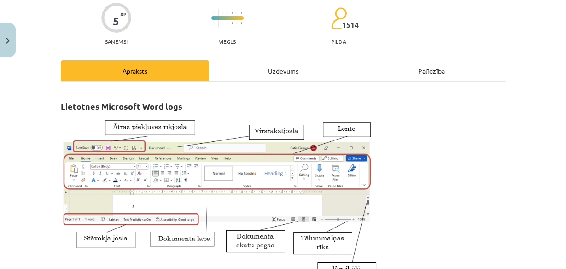
scroll to position [0, 0]
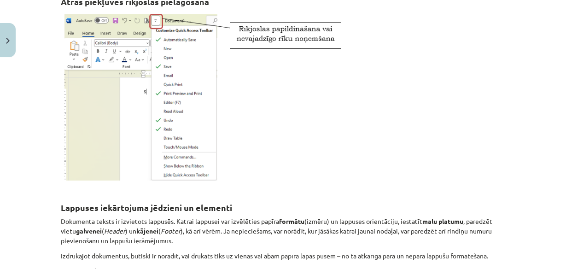
drag, startPoint x: 96, startPoint y: 132, endPoint x: 27, endPoint y: 117, distance: 71.0
click at [24, 119] on div "Mācību tēma: Datorikas - 10. klases 1. ieskaites mācību materiāls #8 7. tema – …" at bounding box center [283, 134] width 566 height 269
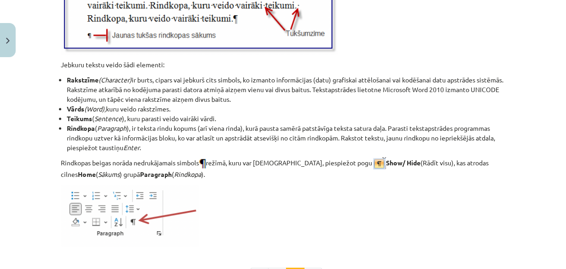
scroll to position [1143, 0]
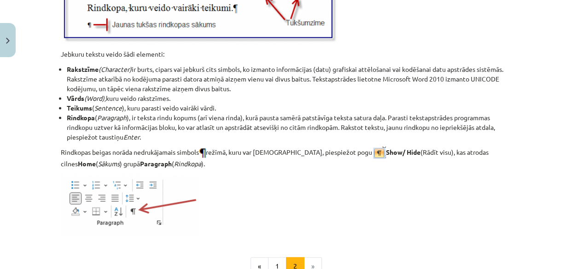
click at [361, 133] on li "Rindkopa ( Paragraph ), ir teksta rindu kopums (arī viena rinda), kurā pausta s…" at bounding box center [286, 127] width 439 height 29
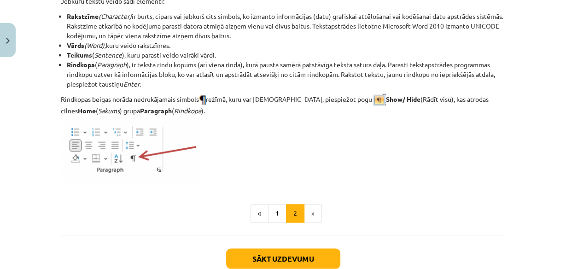
scroll to position [1216, 0]
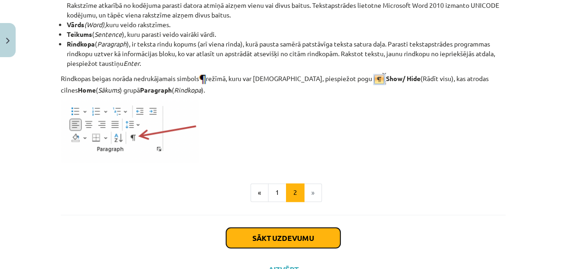
click at [298, 235] on button "Sākt uzdevumu" at bounding box center [283, 237] width 114 height 20
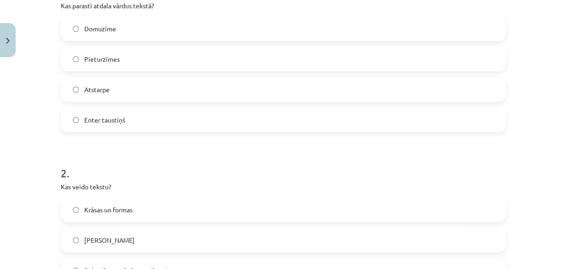
scroll to position [0, 0]
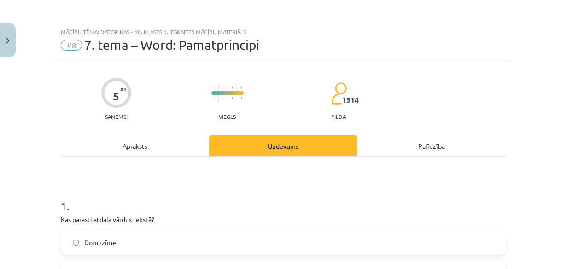
click at [72, 136] on div "Apraksts" at bounding box center [135, 145] width 148 height 21
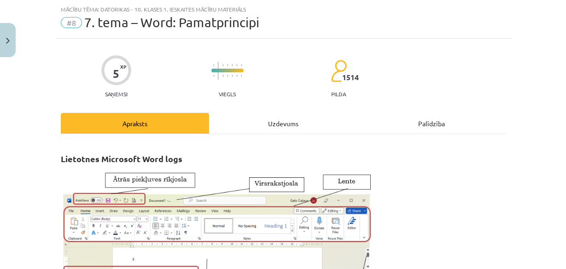
scroll to position [59, 0]
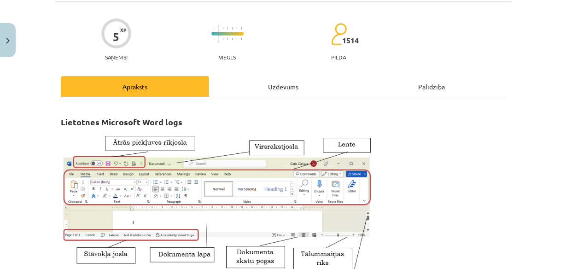
click at [251, 89] on div "Uzdevums" at bounding box center [283, 86] width 148 height 21
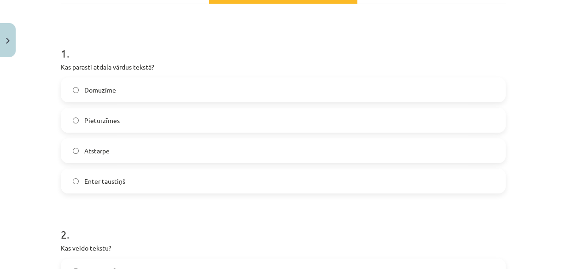
scroll to position [140, 0]
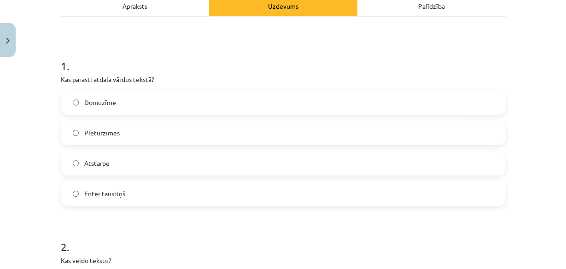
click at [143, 166] on label "Atstarpe" at bounding box center [283, 162] width 443 height 23
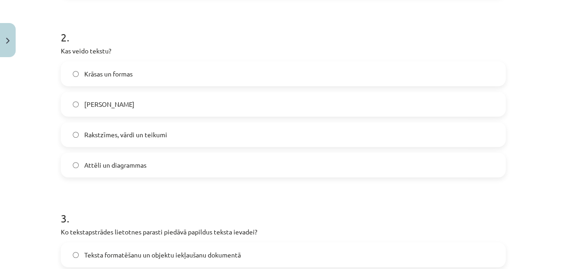
scroll to position [361, 0]
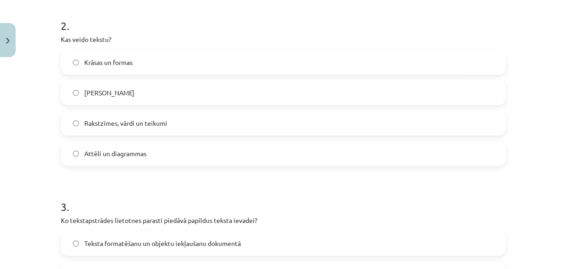
click at [104, 128] on label "Rakstzīmes, vārdi un teikumi" at bounding box center [283, 122] width 443 height 23
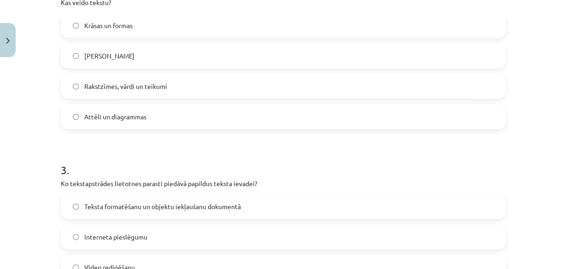
scroll to position [471, 0]
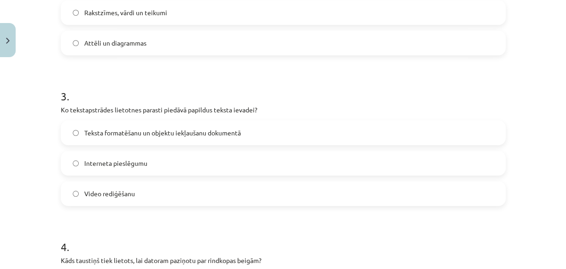
click at [89, 127] on label "Teksta formatēšanu un objektu iekļaušanu dokumentā" at bounding box center [283, 132] width 443 height 23
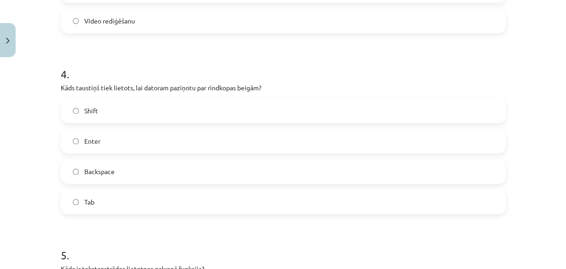
scroll to position [655, 0]
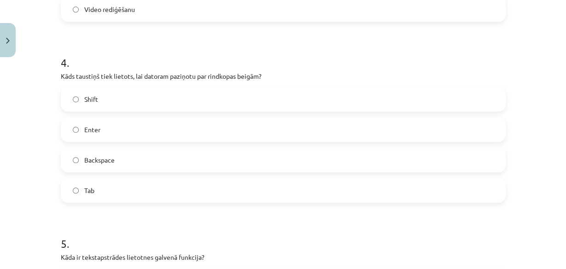
click at [147, 123] on label "Enter" at bounding box center [283, 129] width 443 height 23
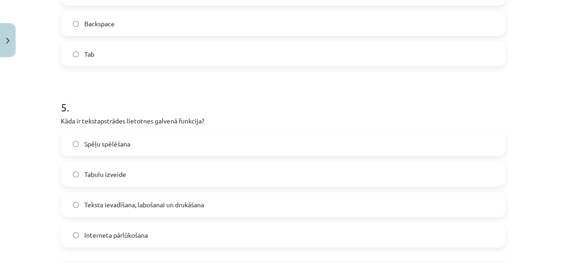
scroll to position [803, 0]
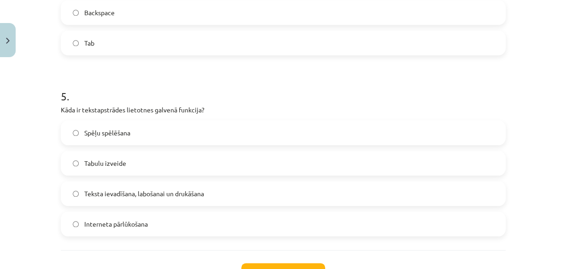
click at [27, 101] on div "Mācību tēma: Datorikas - 10. klases 1. ieskaites mācību materiāls #8 7. tema – …" at bounding box center [283, 134] width 566 height 269
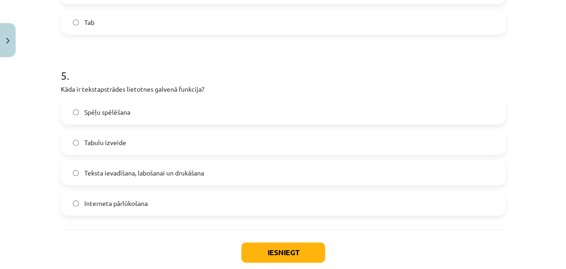
scroll to position [839, 0]
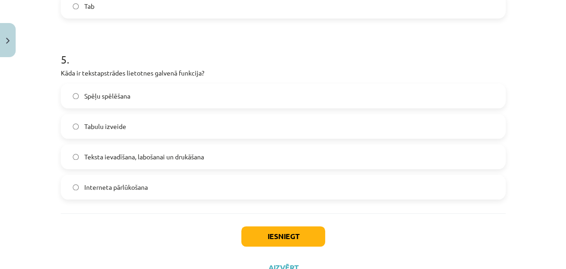
click at [97, 164] on label "Teksta ievadīšana, labošanai un drukāšana" at bounding box center [283, 156] width 443 height 23
click at [280, 239] on button "Iesniegt" at bounding box center [283, 236] width 84 height 20
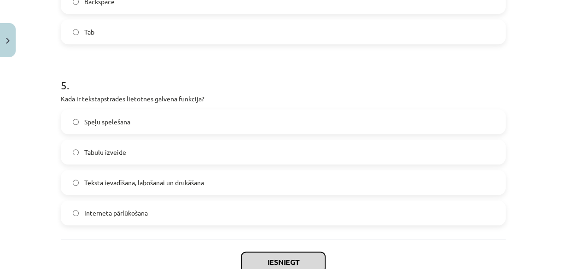
scroll to position [876, 0]
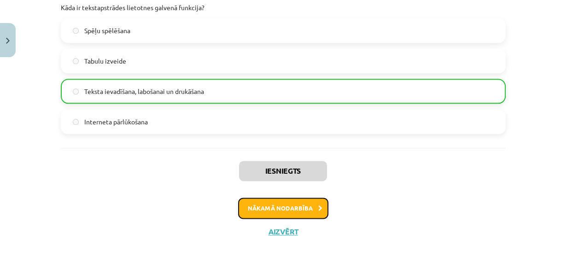
click at [245, 203] on button "Nākamā nodarbība" at bounding box center [283, 207] width 90 height 21
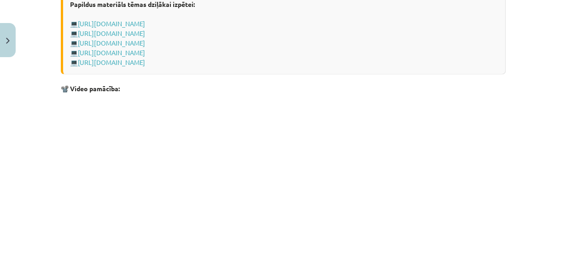
scroll to position [1909, 0]
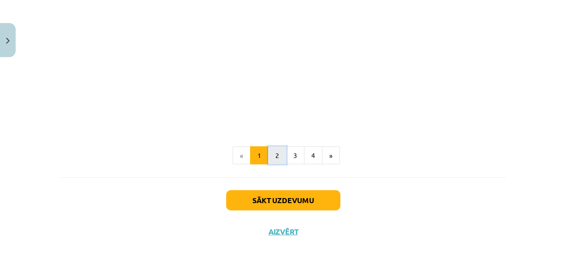
click at [268, 159] on button "2" at bounding box center [277, 155] width 18 height 18
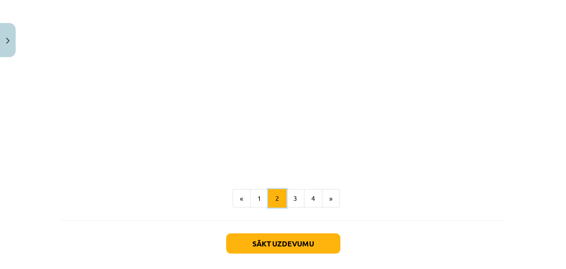
scroll to position [1489, 0]
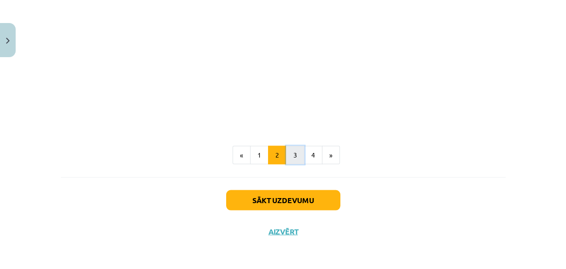
click at [293, 162] on button "3" at bounding box center [295, 155] width 18 height 18
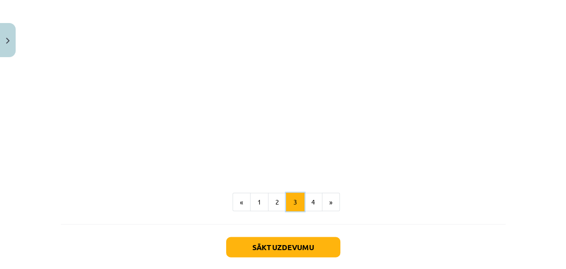
scroll to position [1573, 0]
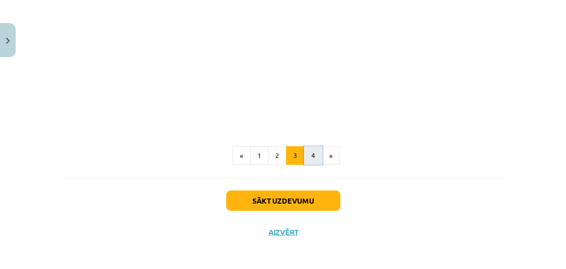
click at [315, 150] on button "4" at bounding box center [313, 155] width 18 height 18
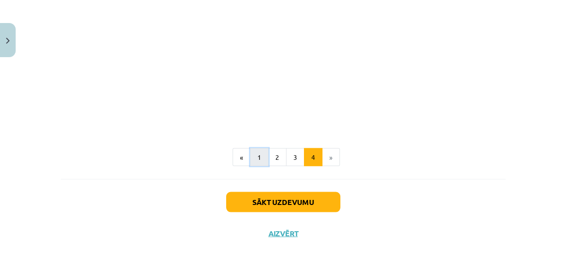
click at [261, 153] on button "1" at bounding box center [259, 157] width 18 height 18
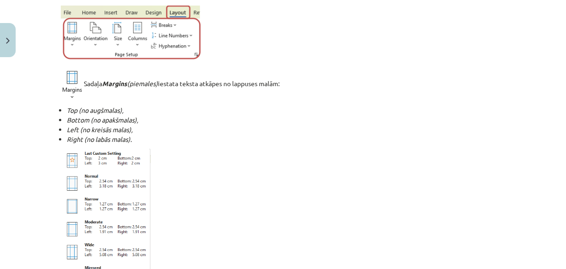
scroll to position [164, 0]
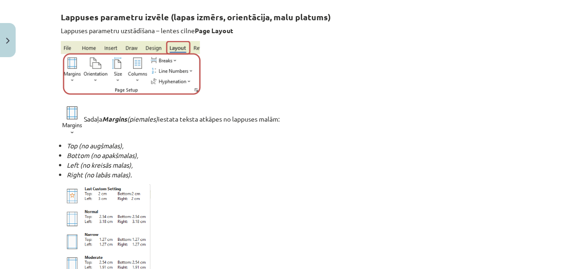
click at [342, 52] on p at bounding box center [283, 70] width 445 height 58
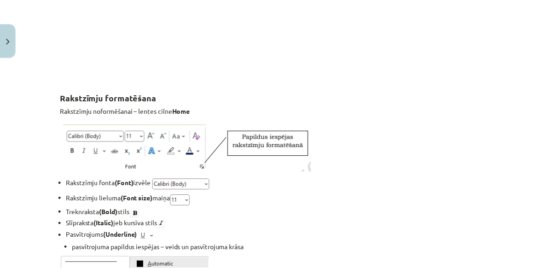
scroll to position [768, 0]
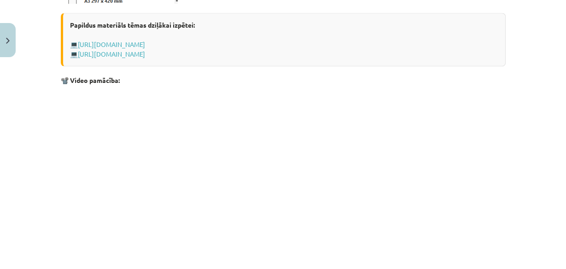
click at [14, 55] on div "Mācību tēma: Datorikas - 10. klases 1. ieskaites mācību materiāls #9 8. tēma – …" at bounding box center [283, 134] width 566 height 269
click at [6, 50] on button "Close" at bounding box center [8, 40] width 16 height 34
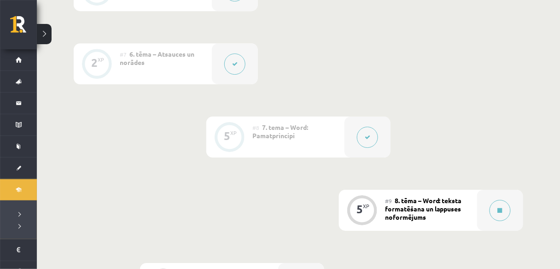
click at [403, 66] on div "0 XP #1 Pirms sāc mācīties! Ievada daļa 6 XP #2 1. tēma – Ievads datorikā un in…" at bounding box center [298, 100] width 449 height 992
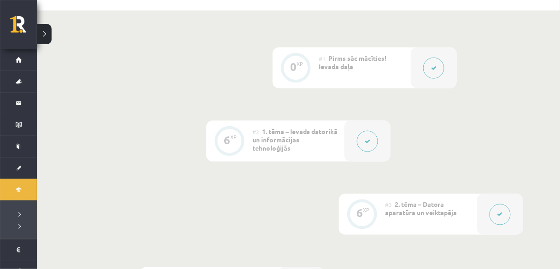
scroll to position [194, 0]
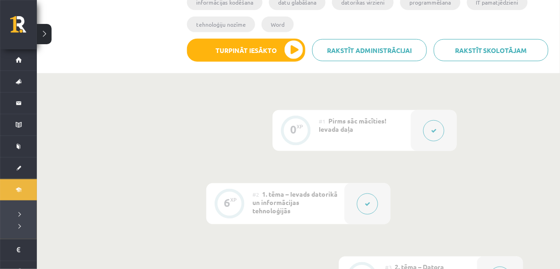
click at [44, 36] on button at bounding box center [44, 34] width 15 height 20
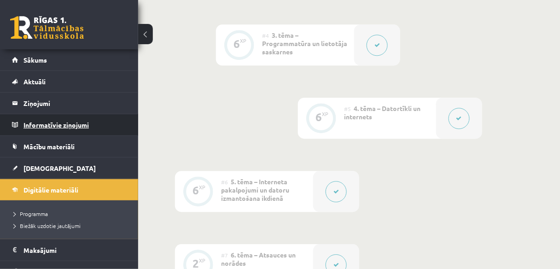
scroll to position [479, 0]
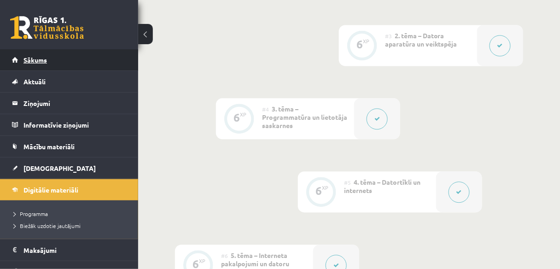
click at [42, 69] on link "Sākums" at bounding box center [69, 59] width 115 height 21
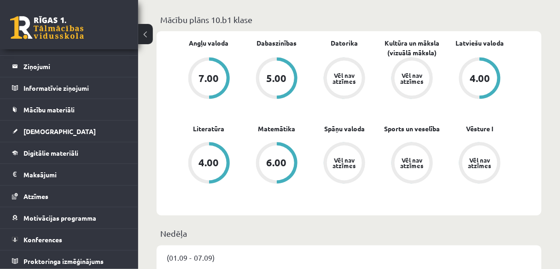
scroll to position [258, 0]
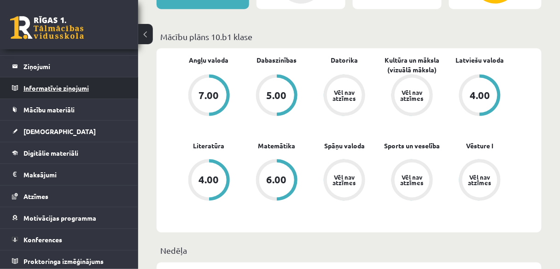
click at [76, 93] on legend "Informatīvie ziņojumi 0" at bounding box center [74, 87] width 103 height 21
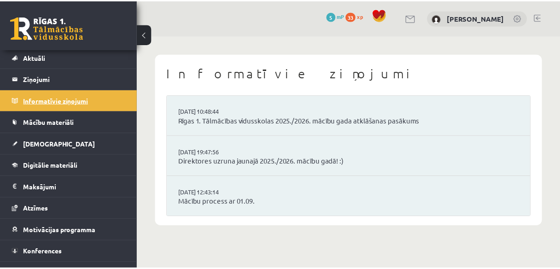
scroll to position [37, 0]
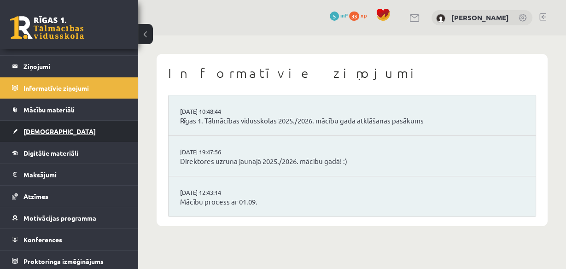
click at [62, 128] on link "[DEMOGRAPHIC_DATA]" at bounding box center [69, 131] width 115 height 21
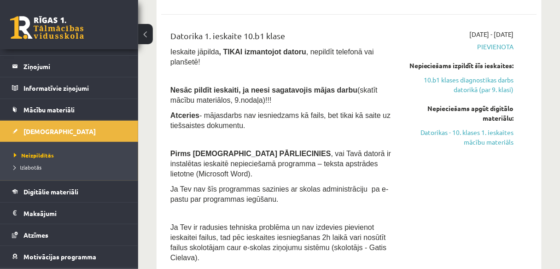
scroll to position [184, 0]
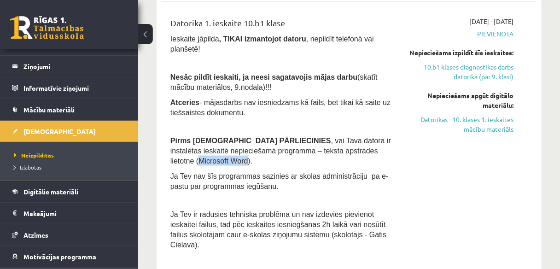
drag, startPoint x: 333, startPoint y: 141, endPoint x: 378, endPoint y: 142, distance: 45.1
click at [378, 142] on span ", vai Tavā datorā ir instalētas ieskaitē nepieciešamā programma – teksta apstrā…" at bounding box center [280, 151] width 220 height 28
copy span "Microsoft Word"
click at [252, 171] on p "Ja Tev nav šīs programmas sazinies ar skolas administrāciju pa e-pastu par prog…" at bounding box center [282, 181] width 224 height 20
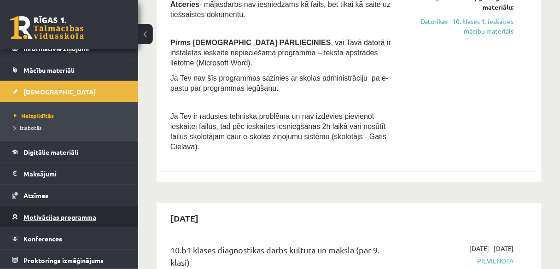
scroll to position [295, 0]
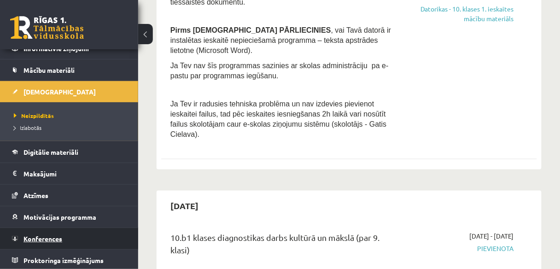
click at [62, 235] on link "Konferences" at bounding box center [69, 238] width 115 height 21
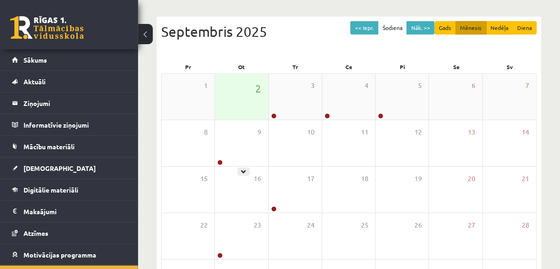
scroll to position [74, 0]
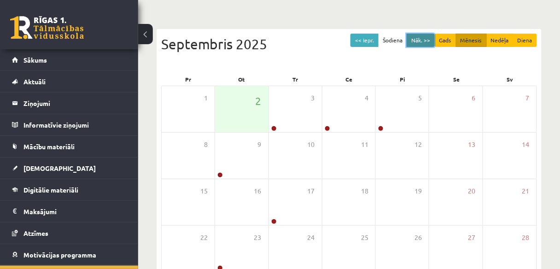
click at [413, 42] on button "Nāk. >>" at bounding box center [420, 40] width 28 height 13
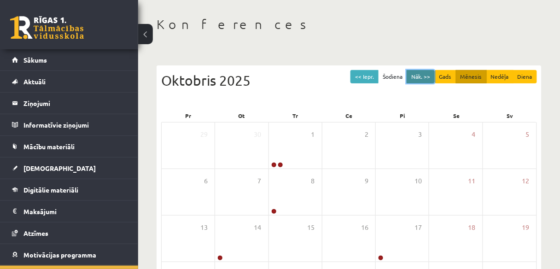
scroll to position [37, 0]
click at [416, 73] on button "Nāk. >>" at bounding box center [420, 76] width 28 height 13
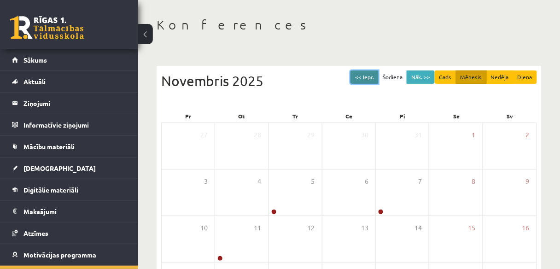
click at [375, 80] on button "<< Iepr." at bounding box center [364, 76] width 28 height 13
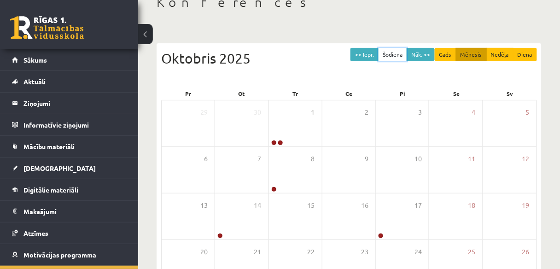
click at [407, 57] on button "Šodiena" at bounding box center [392, 54] width 29 height 13
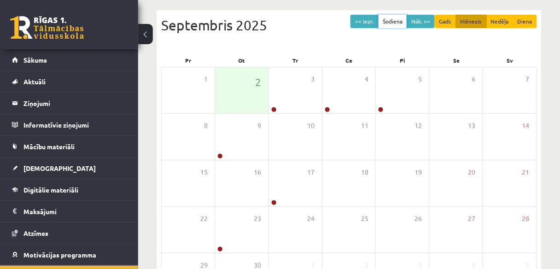
scroll to position [23, 0]
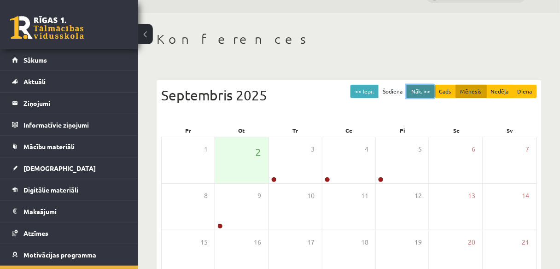
click at [424, 91] on button "Nāk. >>" at bounding box center [420, 91] width 28 height 13
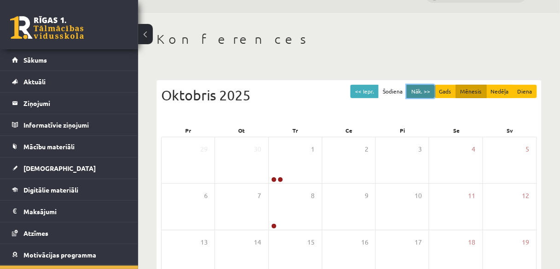
click at [421, 92] on button "Nāk. >>" at bounding box center [420, 91] width 28 height 13
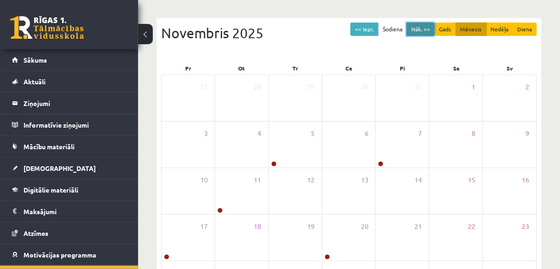
scroll to position [0, 0]
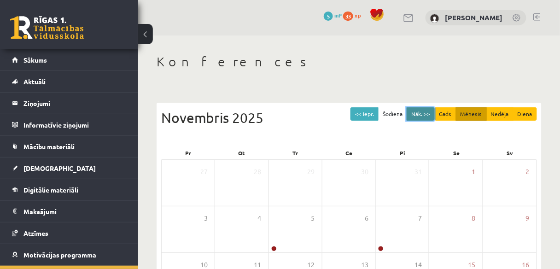
click at [419, 110] on button "Nāk. >>" at bounding box center [420, 113] width 28 height 13
click at [420, 118] on button "Nāk. >>" at bounding box center [420, 113] width 28 height 13
click at [370, 112] on button "<< Iepr." at bounding box center [364, 113] width 28 height 13
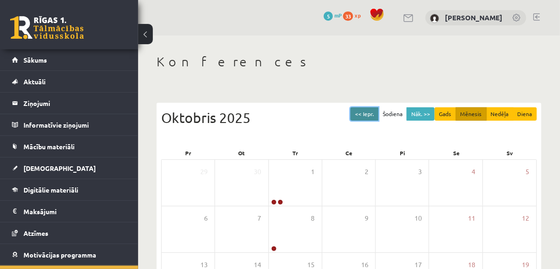
click at [370, 112] on button "<< Iepr." at bounding box center [364, 113] width 28 height 13
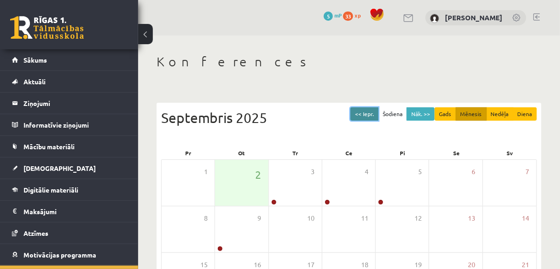
click at [370, 112] on button "<< Iepr." at bounding box center [364, 113] width 28 height 13
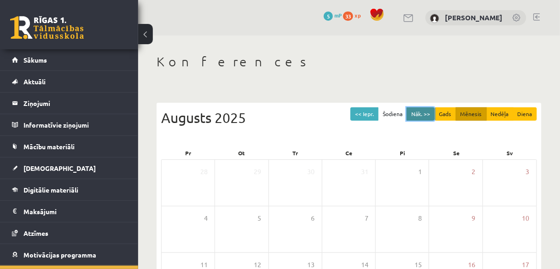
click at [423, 115] on button "Nāk. >>" at bounding box center [420, 113] width 28 height 13
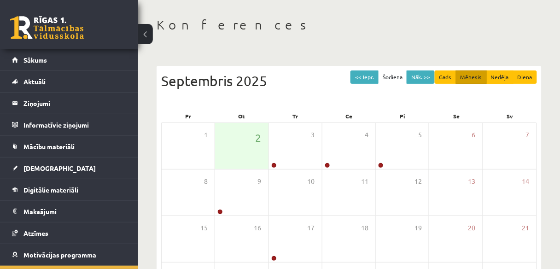
click at [376, 83] on div "Septembris 2025" at bounding box center [349, 80] width 376 height 21
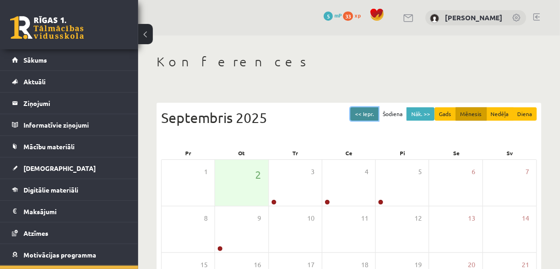
click at [362, 108] on button "<< Iepr." at bounding box center [364, 113] width 28 height 13
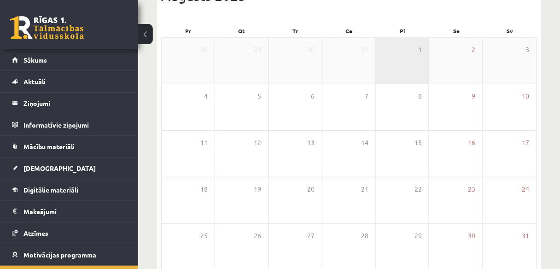
scroll to position [59, 0]
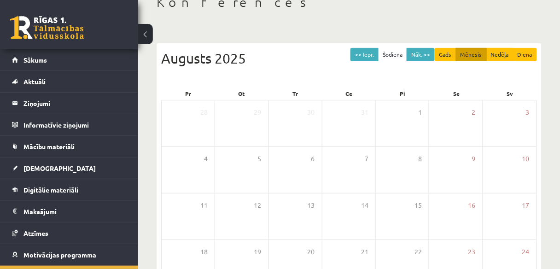
click at [418, 61] on div "Augusts 2025" at bounding box center [349, 58] width 376 height 21
click at [419, 59] on button "Nāk. >>" at bounding box center [420, 54] width 28 height 13
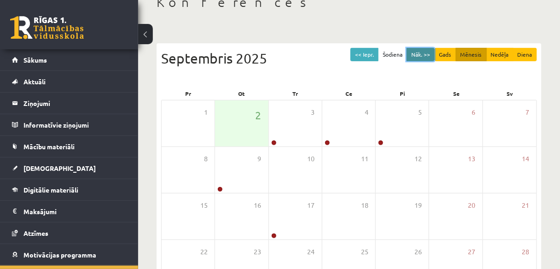
click at [414, 59] on button "Nāk. >>" at bounding box center [420, 54] width 28 height 13
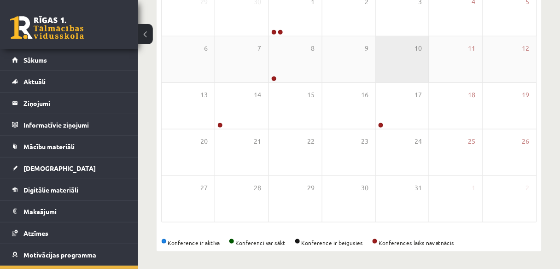
scroll to position [0, 0]
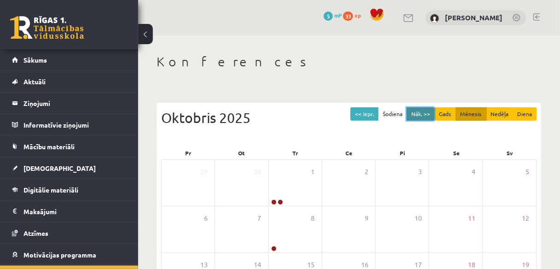
click at [421, 110] on button "Nāk. >>" at bounding box center [420, 113] width 28 height 13
click at [418, 116] on button "Nāk. >>" at bounding box center [420, 113] width 28 height 13
click at [416, 110] on button "Nāk. >>" at bounding box center [420, 113] width 28 height 13
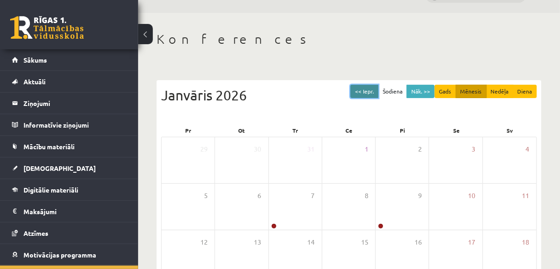
click at [372, 97] on button "<< Iepr." at bounding box center [364, 91] width 28 height 13
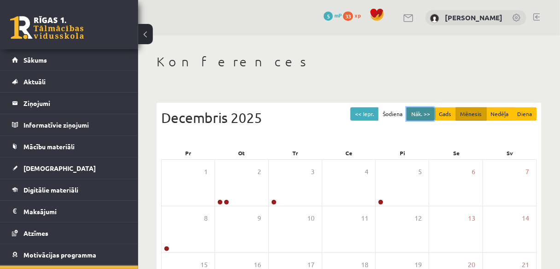
click at [410, 108] on button "Nāk. >>" at bounding box center [420, 113] width 28 height 13
click at [419, 112] on button "Nāk. >>" at bounding box center [420, 113] width 28 height 13
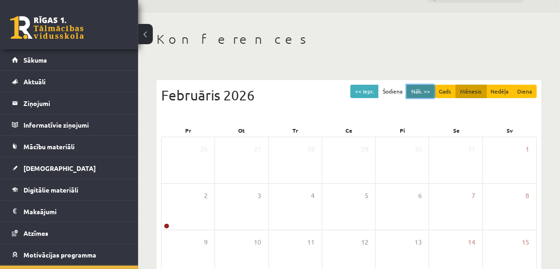
click at [416, 96] on button "Nāk. >>" at bounding box center [420, 91] width 28 height 13
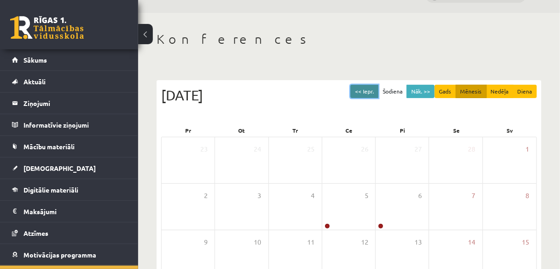
click at [371, 92] on button "<< Iepr." at bounding box center [364, 91] width 28 height 13
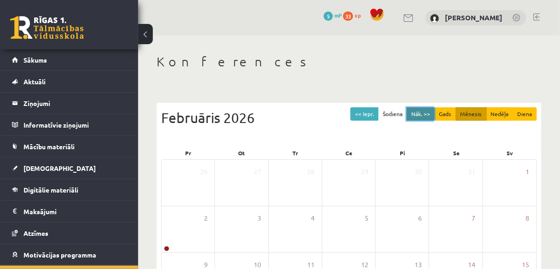
click at [422, 109] on button "Nāk. >>" at bounding box center [420, 113] width 28 height 13
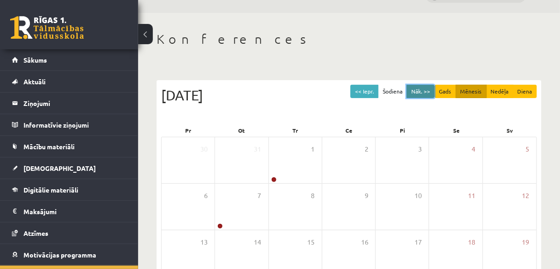
click at [421, 87] on button "Nāk. >>" at bounding box center [420, 91] width 28 height 13
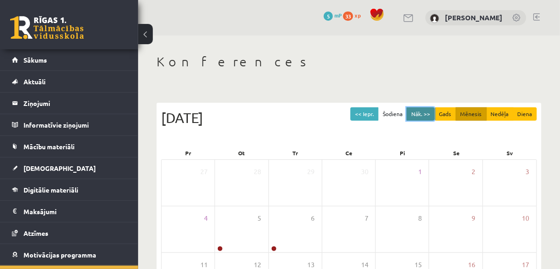
click at [415, 114] on button "Nāk. >>" at bounding box center [420, 113] width 28 height 13
click at [420, 113] on button "Nāk. >>" at bounding box center [420, 113] width 28 height 13
click at [374, 109] on button "<< Iepr." at bounding box center [364, 113] width 28 height 13
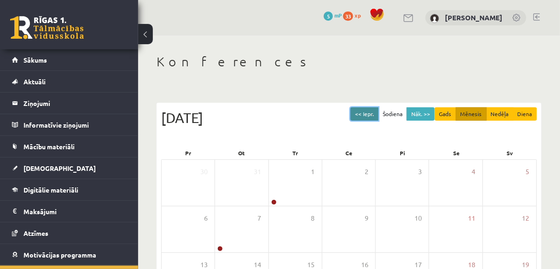
click at [374, 109] on button "<< Iepr." at bounding box center [364, 113] width 28 height 13
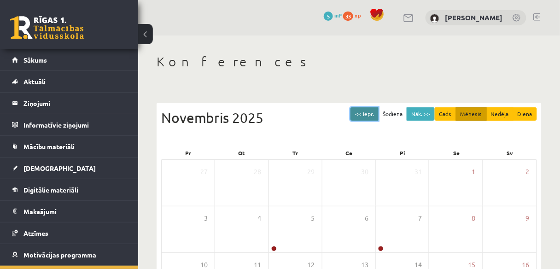
click at [374, 109] on button "<< Iepr." at bounding box center [364, 113] width 28 height 13
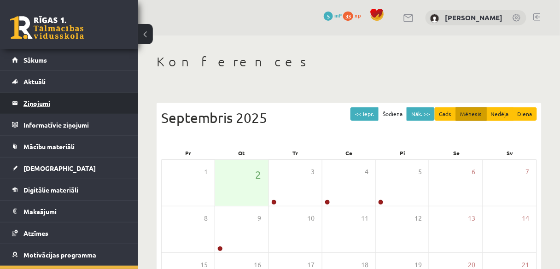
click at [60, 100] on legend "Ziņojumi 0" at bounding box center [74, 102] width 103 height 21
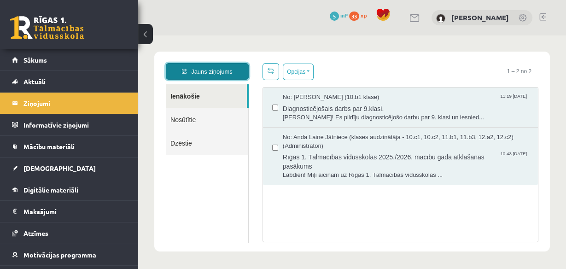
click at [212, 75] on link "Jauns ziņojums" at bounding box center [207, 71] width 83 height 17
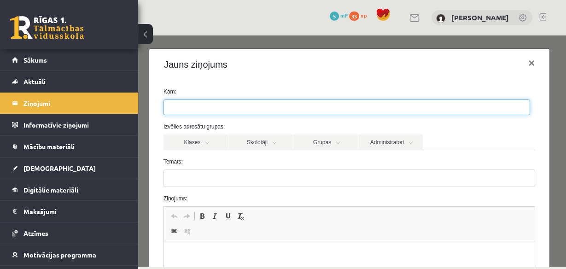
click at [198, 110] on ul at bounding box center [346, 107] width 365 height 15
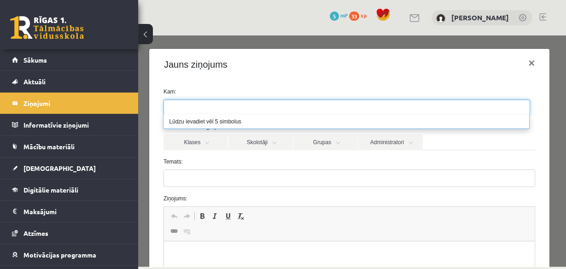
click at [209, 83] on div "Kam: Izvēlies adresātu grupas: Klases Skolotāji Grupas Administratori 10.b1 kla…" at bounding box center [349, 235] width 400 height 311
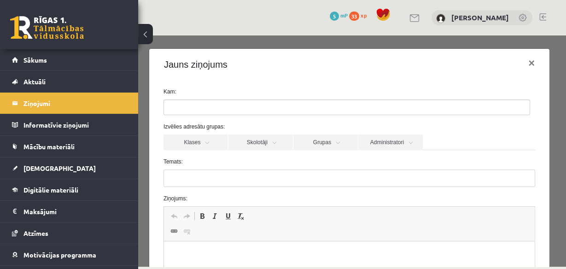
scroll to position [37, 0]
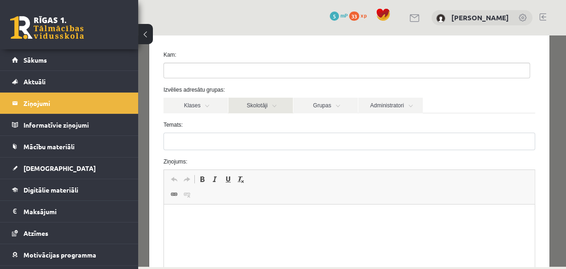
click at [276, 106] on link "Skolotāji" at bounding box center [260, 106] width 64 height 16
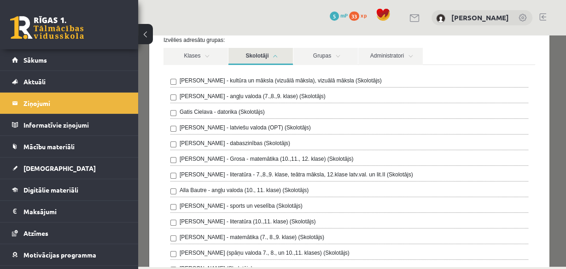
scroll to position [74, 0]
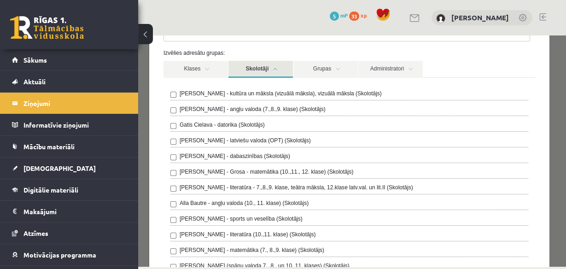
click at [274, 69] on link "Skolotāji" at bounding box center [260, 69] width 64 height 17
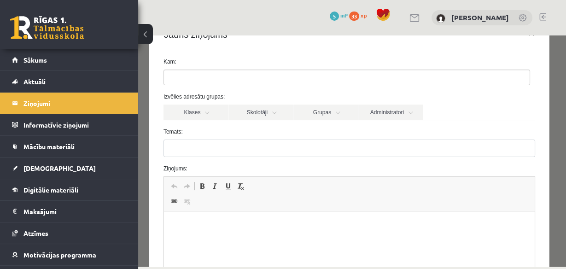
scroll to position [0, 0]
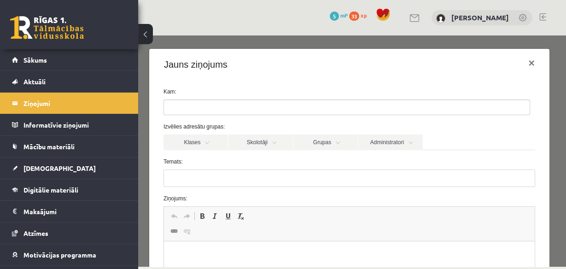
click at [272, 132] on div "Izvēlies adresātu grupas: Klases Skolotāji Grupas Administratori 10.b1 klase Il…" at bounding box center [348, 136] width 385 height 28
click at [274, 135] on link "Skolotāji" at bounding box center [260, 142] width 64 height 16
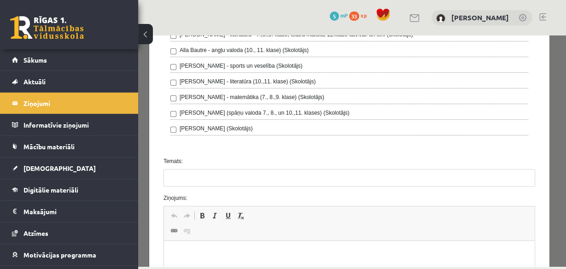
scroll to position [37, 0]
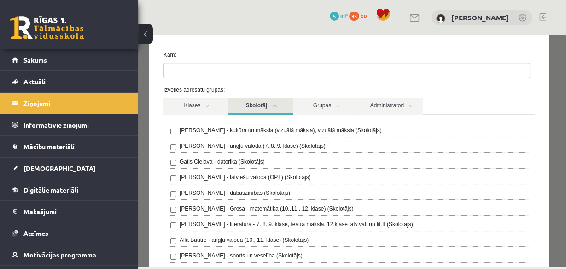
click at [275, 107] on link "Skolotāji" at bounding box center [260, 106] width 64 height 17
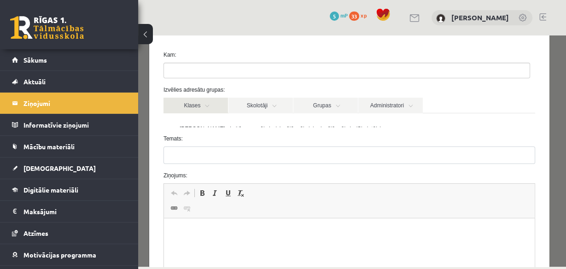
click at [222, 104] on link "Klases" at bounding box center [195, 106] width 64 height 16
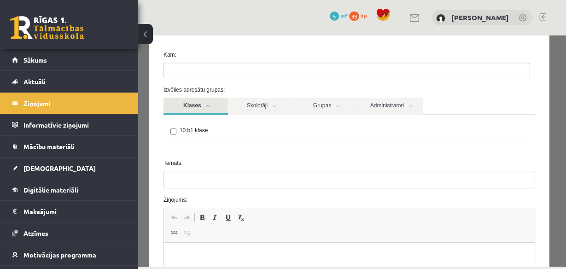
click at [210, 103] on link "Klases" at bounding box center [195, 106] width 64 height 17
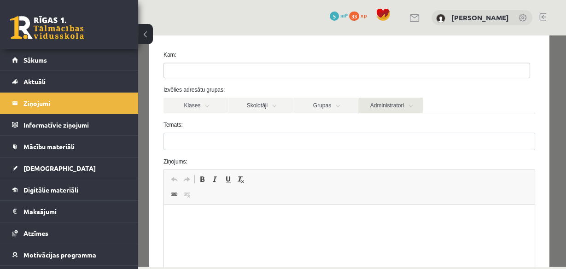
click at [407, 101] on link "Administratori" at bounding box center [390, 106] width 64 height 16
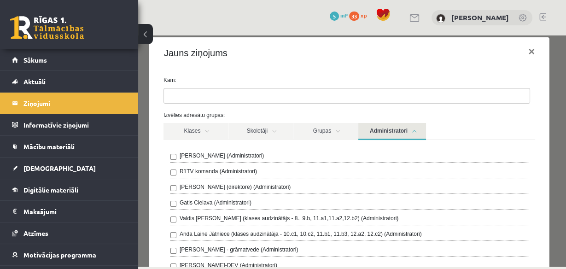
scroll to position [0, 0]
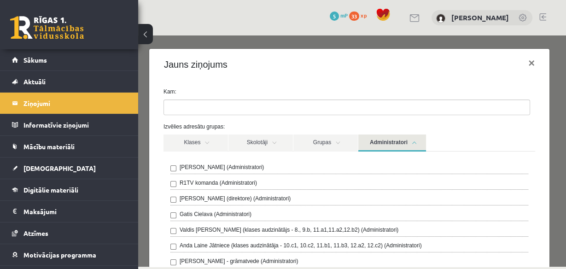
click at [405, 143] on link "Administratori" at bounding box center [392, 142] width 68 height 17
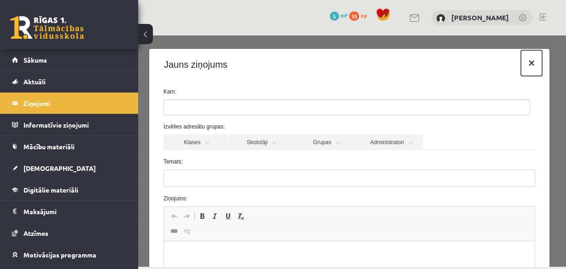
click at [520, 70] on button "×" at bounding box center [530, 63] width 21 height 26
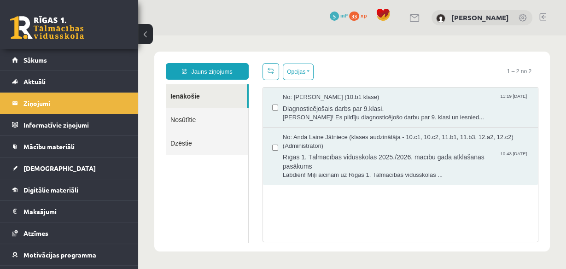
click at [191, 111] on link "Nosūtītie" at bounding box center [207, 119] width 82 height 23
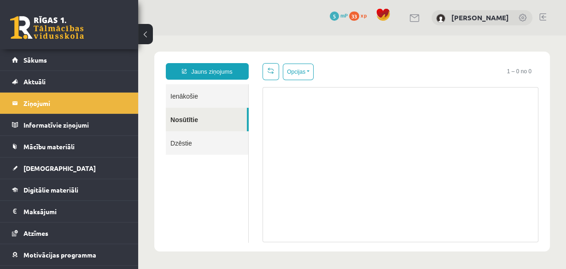
click at [192, 115] on link "Nosūtītie" at bounding box center [206, 119] width 81 height 23
click at [213, 143] on link "Dzēstie" at bounding box center [207, 142] width 82 height 23
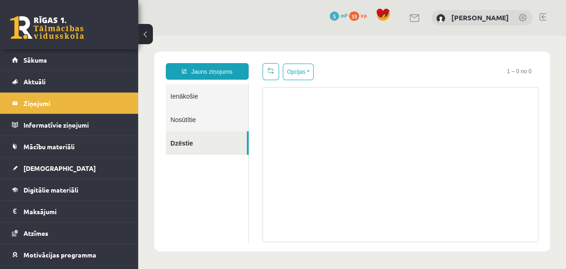
click at [202, 104] on link "Ienākošie" at bounding box center [207, 95] width 82 height 23
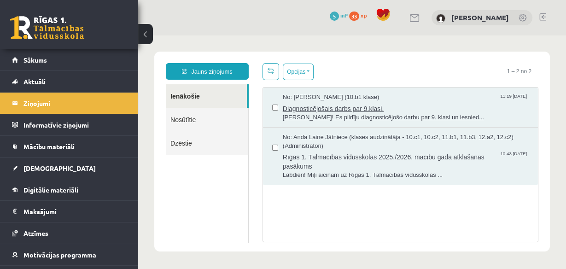
click at [363, 102] on span "Diagnosticējošais darbs par 9.klasi." at bounding box center [406, 108] width 246 height 12
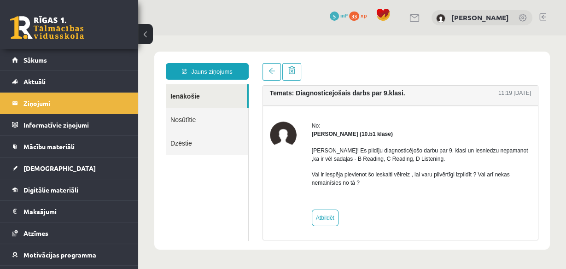
scroll to position [7, 0]
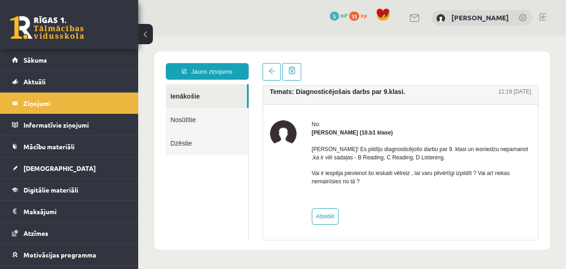
click at [197, 122] on link "Nosūtītie" at bounding box center [207, 119] width 82 height 23
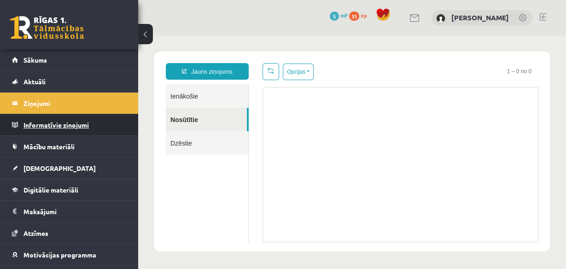
scroll to position [0, 0]
click at [71, 133] on legend "Informatīvie ziņojumi 0" at bounding box center [74, 124] width 103 height 21
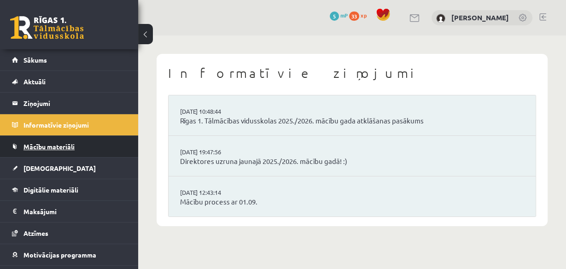
click at [69, 139] on link "Mācību materiāli" at bounding box center [69, 146] width 115 height 21
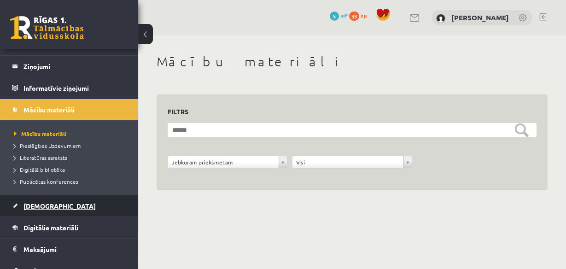
scroll to position [74, 0]
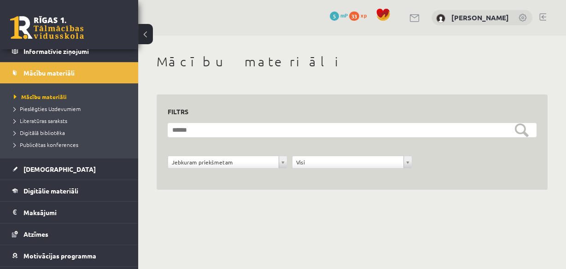
click at [60, 112] on li "Pieslēgties Uzdevumiem" at bounding box center [71, 109] width 115 height 12
click at [60, 110] on link "Pieslēgties Uzdevumiem" at bounding box center [71, 108] width 115 height 8
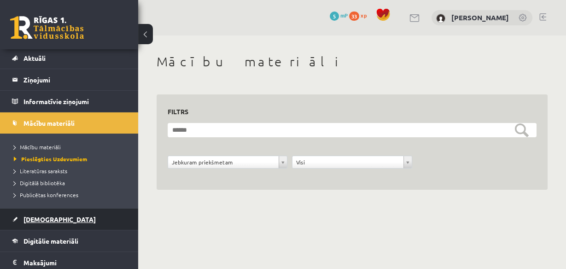
scroll to position [0, 0]
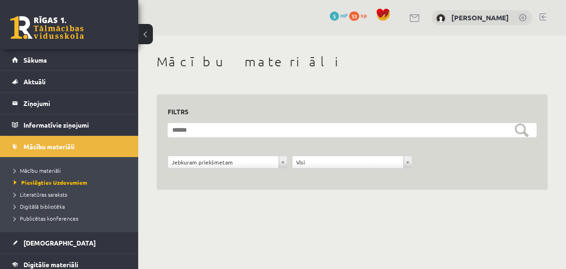
click at [393, 63] on h1 "Mācību materiāli" at bounding box center [351, 62] width 391 height 16
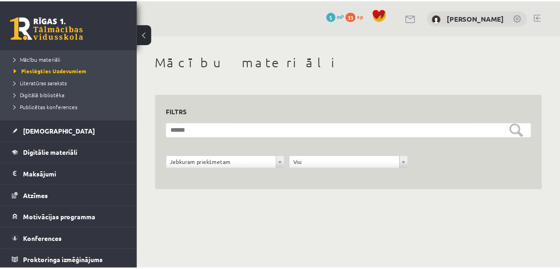
scroll to position [112, 0]
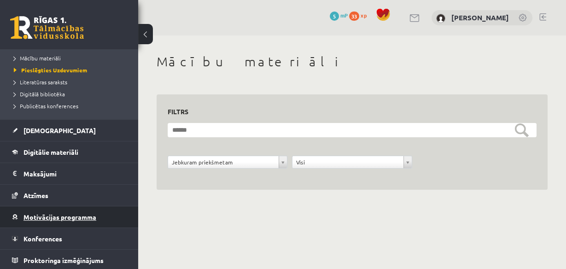
click at [64, 218] on link "Motivācijas programma" at bounding box center [69, 216] width 115 height 21
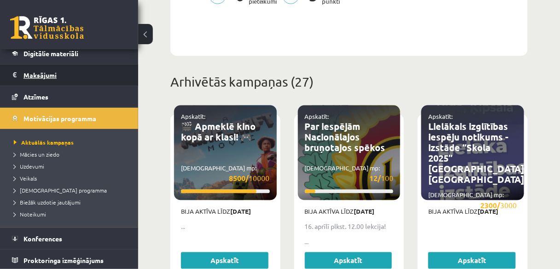
scroll to position [99, 0]
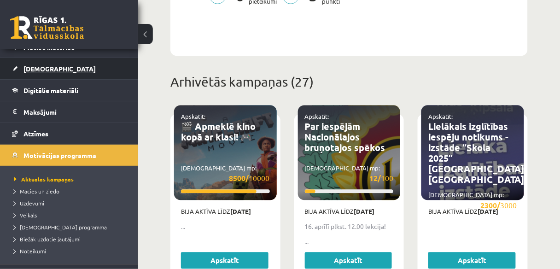
click at [58, 76] on link "[DEMOGRAPHIC_DATA]" at bounding box center [69, 68] width 115 height 21
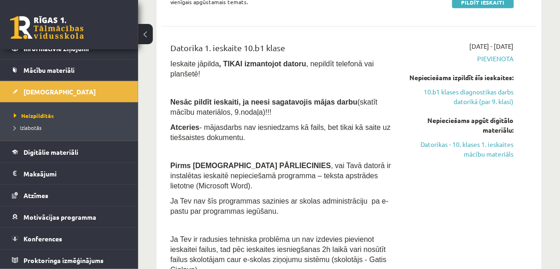
scroll to position [184, 0]
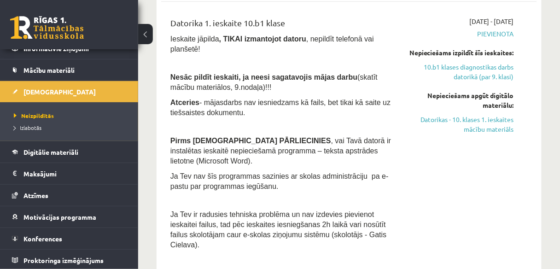
click at [163, 53] on div "Datorika 1. ieskaite 10.b1 klase Ieskaite jāpilda , TIKAI izmantojot datoru , n…" at bounding box center [282, 136] width 238 height 238
drag, startPoint x: 170, startPoint y: 140, endPoint x: 210, endPoint y: 144, distance: 40.2
click at [210, 144] on span ", vai Tavā datorā ir instalētas ieskaitē nepieciešamā programma – teksta apstrā…" at bounding box center [280, 151] width 220 height 28
copy span "nepieciešamā"
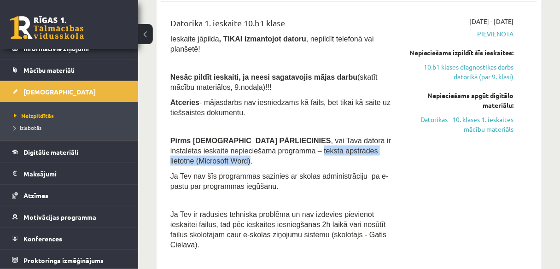
drag, startPoint x: 255, startPoint y: 141, endPoint x: 380, endPoint y: 144, distance: 125.2
click at [380, 144] on span ", vai Tavā datorā ir instalētas ieskaitē nepieciešamā programma – teksta apstrā…" at bounding box center [280, 151] width 220 height 28
copy span "teksta apstrādes lietotne (Microsoft Word)"
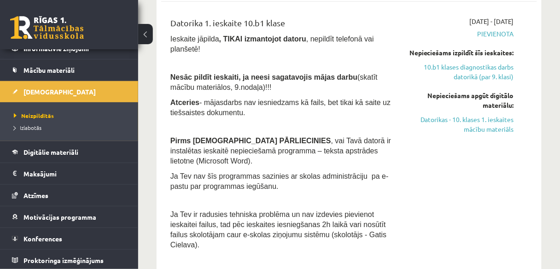
click at [275, 171] on p "Ja Tev nav šīs programmas sazinies ar skolas administrāciju pa e-pastu par prog…" at bounding box center [282, 181] width 224 height 20
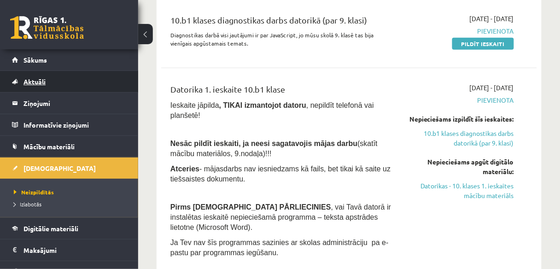
scroll to position [37, 0]
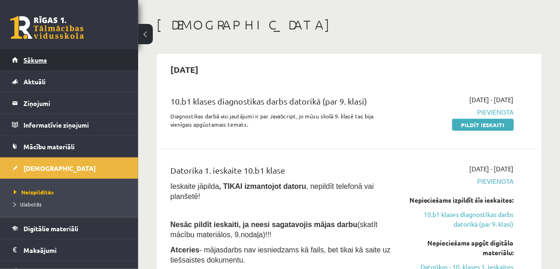
click at [55, 64] on link "Sākums" at bounding box center [69, 59] width 115 height 21
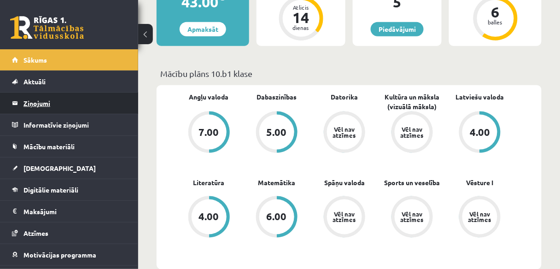
click at [57, 103] on legend "Ziņojumi 0" at bounding box center [74, 102] width 103 height 21
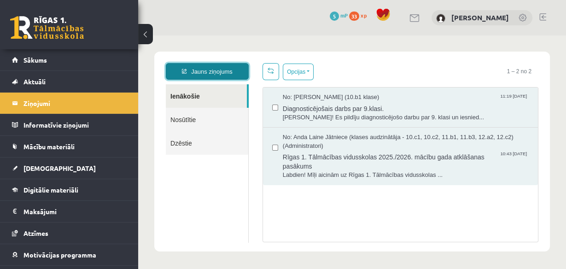
click at [206, 64] on link "Jauns ziņojums" at bounding box center [207, 71] width 83 height 17
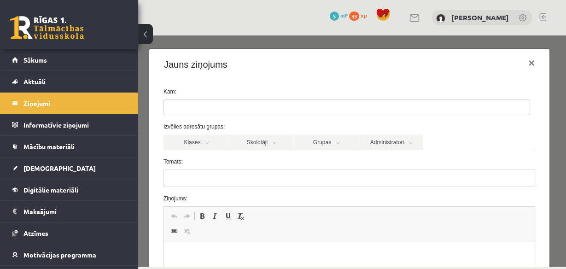
click at [236, 104] on ul at bounding box center [346, 107] width 365 height 15
click at [247, 87] on div "Kam: Izvēlies adresātu grupas: Klases Skolotāji Grupas Administratori 10.b1 kla…" at bounding box center [349, 235] width 400 height 311
click at [257, 142] on link "Skolotāji" at bounding box center [260, 142] width 64 height 16
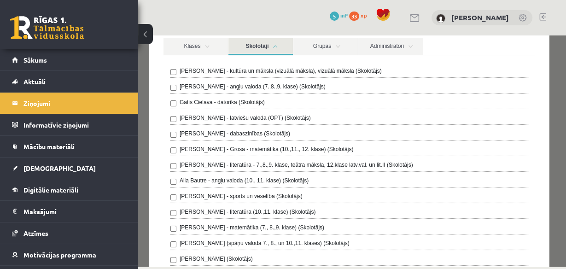
scroll to position [74, 0]
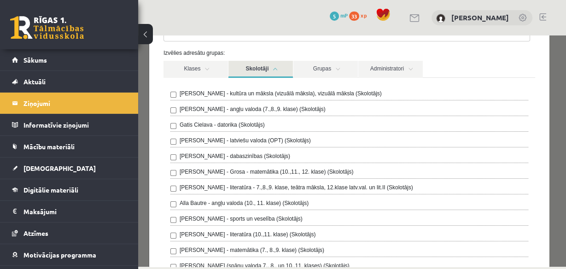
click at [168, 124] on div "[PERSON_NAME] - kultūra un māksla (vizuālā māksla), vizuālā māksla (Skolotājs) …" at bounding box center [348, 190] width 371 height 225
click at [259, 72] on link "Skolotāji" at bounding box center [260, 69] width 64 height 17
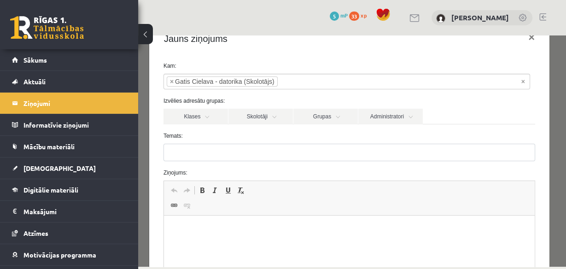
scroll to position [37, 0]
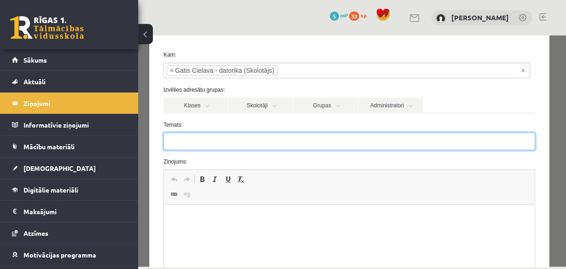
click at [220, 140] on input "Temats:" at bounding box center [348, 141] width 371 height 17
paste input "**********"
type input "**********"
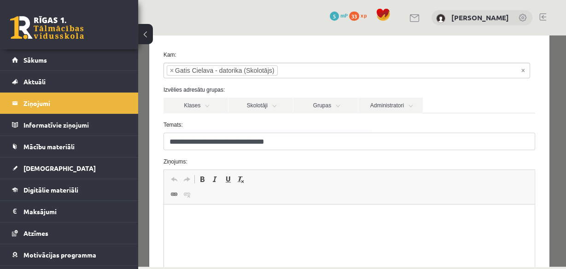
click at [254, 152] on form "**********" at bounding box center [348, 195] width 385 height 289
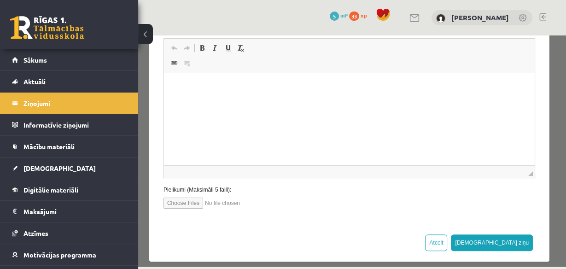
scroll to position [176, 0]
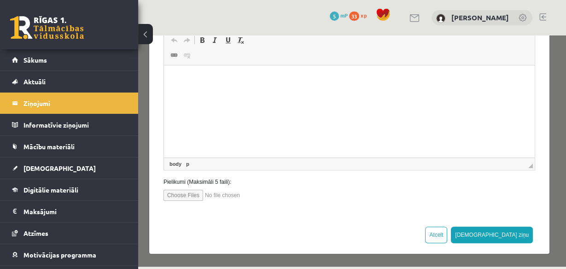
click at [212, 93] on html at bounding box center [348, 79] width 370 height 28
click at [318, 81] on p "**********" at bounding box center [346, 80] width 347 height 10
click at [364, 82] on p "**********" at bounding box center [346, 80] width 347 height 10
click at [316, 81] on p "**********" at bounding box center [346, 80] width 347 height 10
click at [342, 93] on html "**********" at bounding box center [348, 79] width 370 height 28
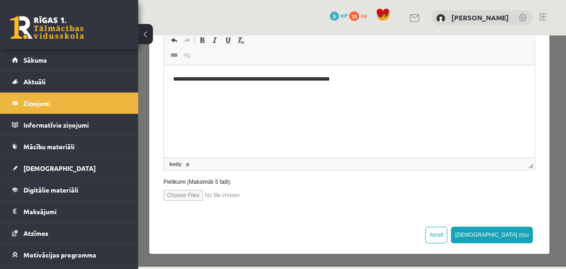
click at [311, 86] on html "**********" at bounding box center [348, 79] width 370 height 28
click at [259, 89] on html "**********" at bounding box center [348, 79] width 370 height 28
click at [352, 75] on p "**********" at bounding box center [346, 80] width 347 height 10
click at [370, 82] on p "**********" at bounding box center [346, 80] width 347 height 10
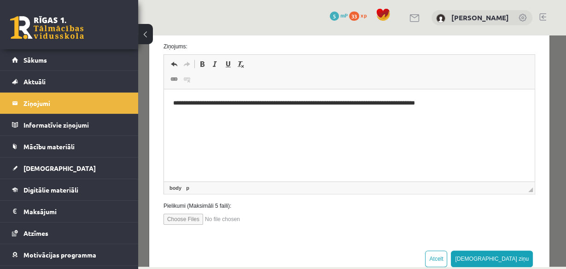
scroll to position [139, 0]
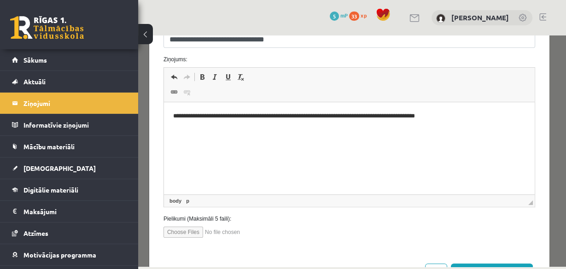
click at [457, 122] on html "**********" at bounding box center [348, 116] width 370 height 28
click at [463, 117] on p "**********" at bounding box center [346, 116] width 347 height 10
click at [191, 114] on p "**********" at bounding box center [346, 116] width 347 height 10
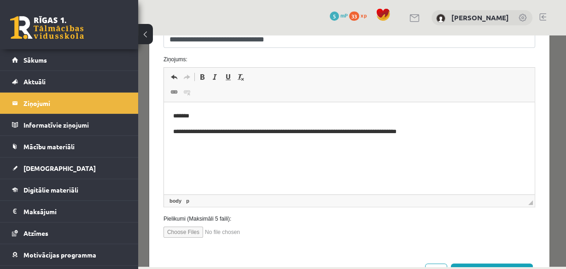
click at [245, 122] on body "**********" at bounding box center [349, 139] width 352 height 56
click at [347, 145] on p "Editor, wiswyg-editor-47363889238860-1756806925-561" at bounding box center [349, 148] width 352 height 10
drag, startPoint x: 247, startPoint y: 148, endPoint x: 174, endPoint y: 144, distance: 73.3
click at [174, 144] on p "**********" at bounding box center [346, 148] width 347 height 10
click at [250, 154] on body "**********" at bounding box center [349, 139] width 352 height 56
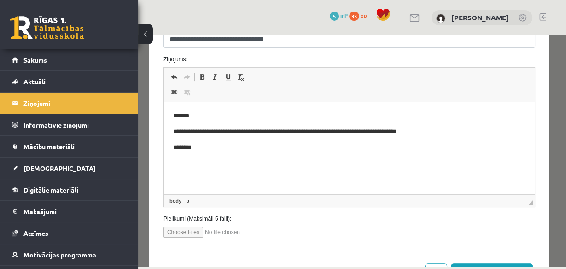
click at [271, 147] on p "********" at bounding box center [346, 148] width 347 height 10
click at [214, 132] on p "**********" at bounding box center [346, 132] width 347 height 10
drag, startPoint x: 203, startPoint y: 145, endPoint x: 172, endPoint y: 144, distance: 31.8
click at [172, 144] on html "**********" at bounding box center [348, 139] width 370 height 75
click at [194, 150] on p "**********" at bounding box center [346, 148] width 347 height 10
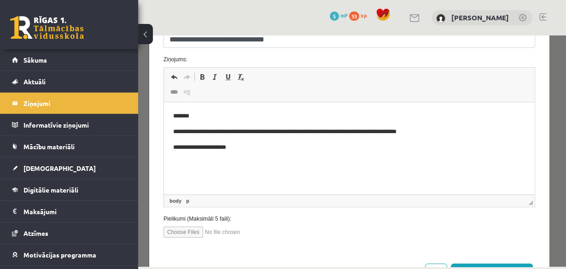
click at [254, 149] on p "**********" at bounding box center [346, 148] width 347 height 10
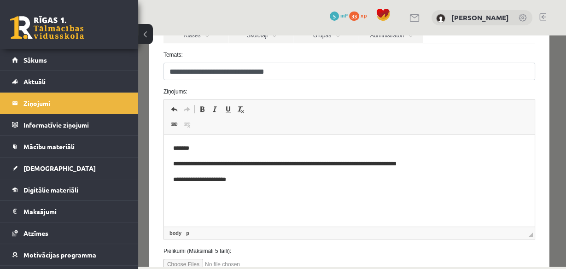
scroll to position [110, 0]
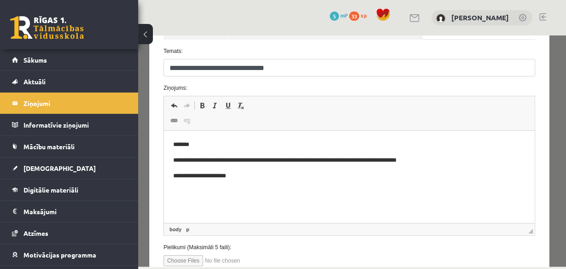
click at [278, 169] on body "**********" at bounding box center [349, 168] width 352 height 56
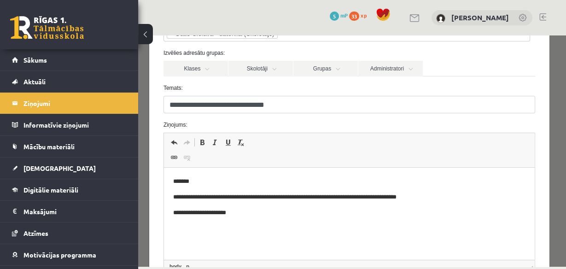
click at [248, 209] on p "**********" at bounding box center [346, 213] width 347 height 10
drag, startPoint x: 261, startPoint y: 214, endPoint x: 236, endPoint y: 214, distance: 24.8
click at [236, 214] on p "**********" at bounding box center [346, 213] width 347 height 10
click at [274, 217] on body "**********" at bounding box center [349, 205] width 352 height 56
click at [254, 223] on p "Editor, wiswyg-editor-47363889238860-1756806925-561" at bounding box center [349, 228] width 352 height 10
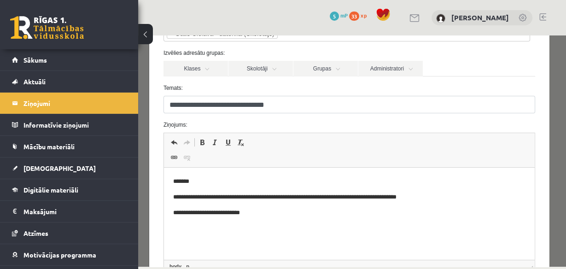
click at [265, 215] on p "**********" at bounding box center [346, 213] width 347 height 10
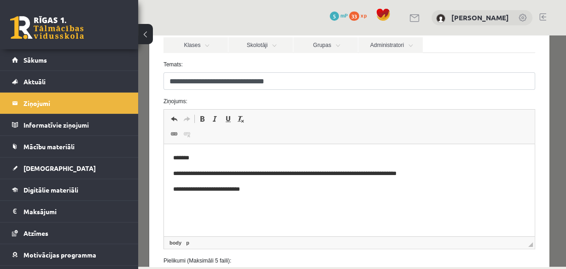
scroll to position [110, 0]
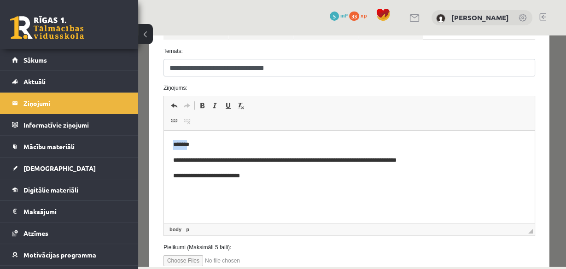
drag, startPoint x: 189, startPoint y: 145, endPoint x: 173, endPoint y: 145, distance: 16.1
click at [173, 145] on p "*******" at bounding box center [346, 145] width 347 height 10
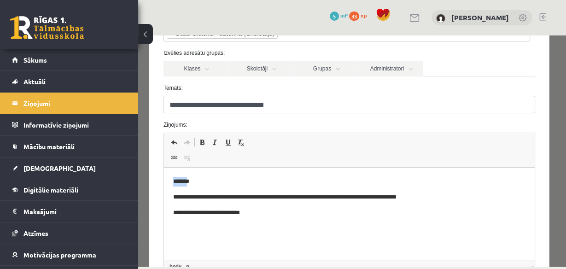
click at [188, 183] on p "*******" at bounding box center [346, 182] width 347 height 10
drag, startPoint x: 189, startPoint y: 184, endPoint x: 173, endPoint y: 183, distance: 16.1
click at [173, 183] on p "*******" at bounding box center [346, 182] width 347 height 10
click at [279, 184] on p "**********" at bounding box center [346, 182] width 347 height 10
click at [242, 191] on body "**********" at bounding box center [349, 205] width 352 height 56
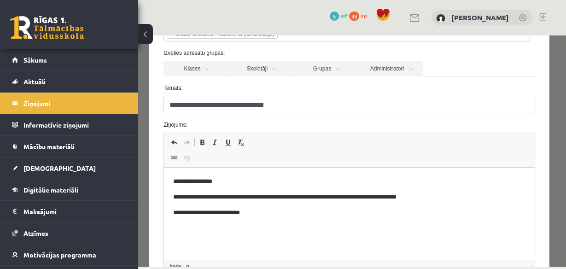
click at [195, 204] on body "**********" at bounding box center [349, 205] width 352 height 56
click at [321, 215] on p "**********" at bounding box center [346, 213] width 347 height 10
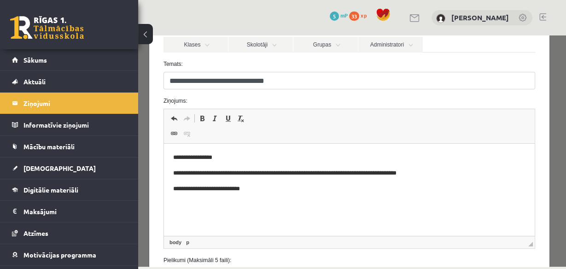
scroll to position [147, 0]
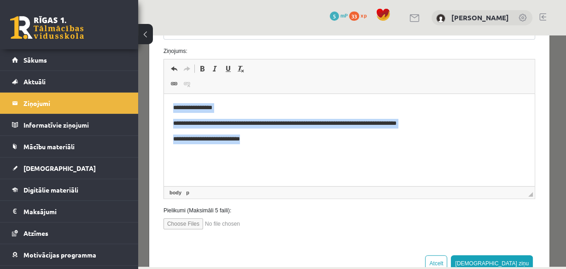
drag, startPoint x: 173, startPoint y: 109, endPoint x: 258, endPoint y: 135, distance: 88.1
click at [258, 135] on body "**********" at bounding box center [349, 131] width 352 height 56
copy body "**********"
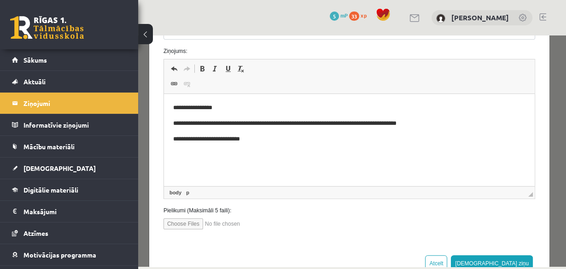
click at [283, 144] on body "**********" at bounding box center [349, 131] width 352 height 56
click at [193, 109] on p "**********" at bounding box center [346, 108] width 347 height 10
drag, startPoint x: 287, startPoint y: 134, endPoint x: 295, endPoint y: 135, distance: 8.3
click at [287, 134] on p "**********" at bounding box center [346, 139] width 347 height 10
click at [267, 142] on p "**********" at bounding box center [346, 139] width 347 height 10
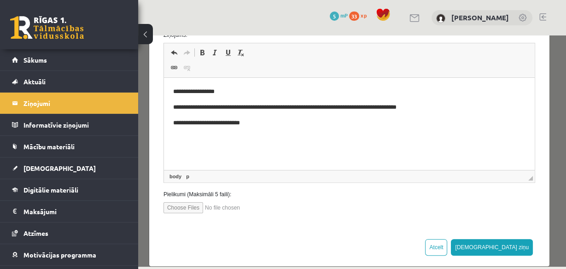
scroll to position [176, 0]
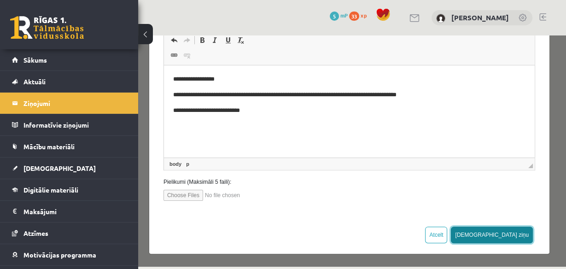
click at [517, 235] on button "Sūtīt ziņu" at bounding box center [492, 234] width 82 height 17
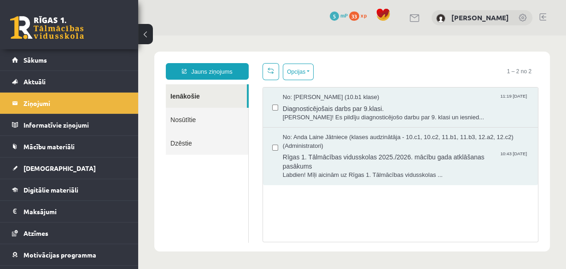
scroll to position [0, 0]
click at [187, 122] on link "Nosūtītie" at bounding box center [207, 119] width 82 height 23
click at [194, 119] on link "Nosūtītie" at bounding box center [207, 119] width 82 height 23
click at [191, 122] on link "Nosūtītie" at bounding box center [207, 119] width 82 height 23
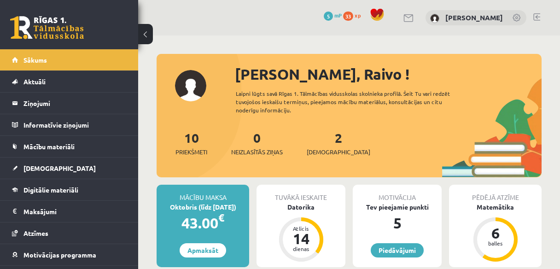
scroll to position [258, 0]
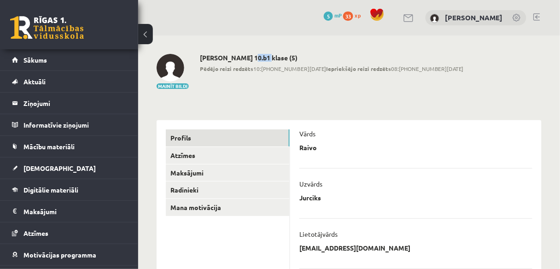
drag, startPoint x: 242, startPoint y: 57, endPoint x: 257, endPoint y: 58, distance: 14.8
click at [257, 58] on h2 "[PERSON_NAME] 10.b1 klase (5)" at bounding box center [332, 58] width 264 height 8
copy h2 "10.b1"
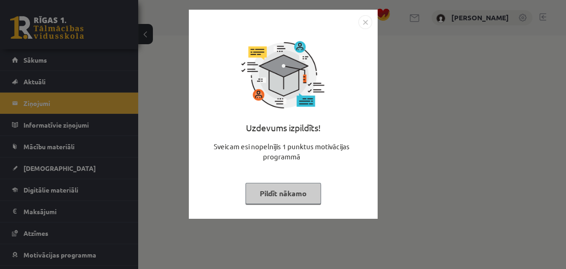
click at [359, 24] on img "Close" at bounding box center [365, 22] width 14 height 14
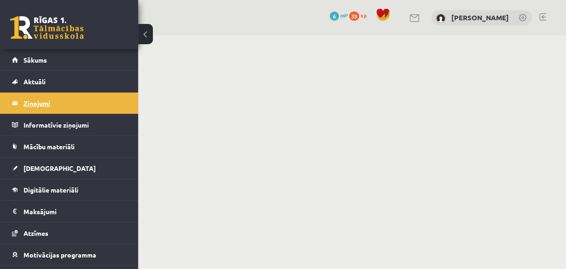
click at [78, 110] on legend "Ziņojumi 0" at bounding box center [74, 102] width 103 height 21
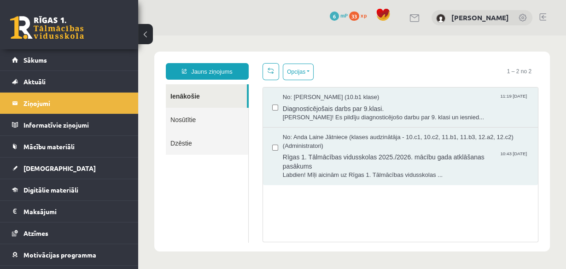
click at [182, 113] on link "Nosūtītie" at bounding box center [207, 119] width 82 height 23
click at [185, 119] on link "Nosūtītie" at bounding box center [207, 119] width 82 height 23
click at [222, 122] on link "Nosūtītie" at bounding box center [207, 119] width 82 height 23
click at [193, 139] on link "Dzēstie" at bounding box center [207, 142] width 82 height 23
click at [195, 125] on link "Nosūtītie" at bounding box center [207, 119] width 82 height 23
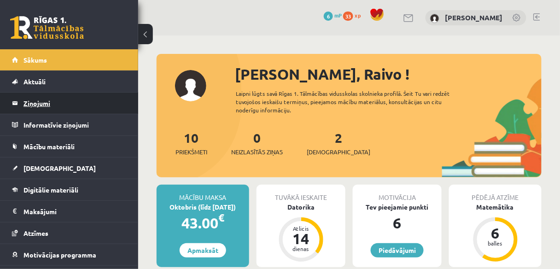
click at [80, 104] on legend "Ziņojumi 0" at bounding box center [74, 102] width 103 height 21
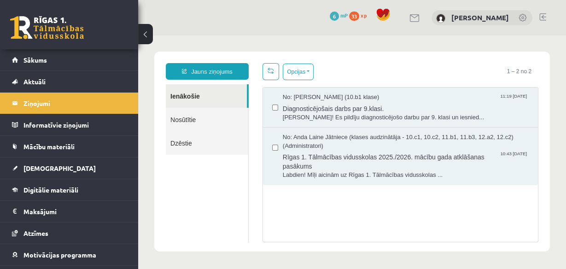
click at [192, 127] on link "Nosūtītie" at bounding box center [207, 119] width 82 height 23
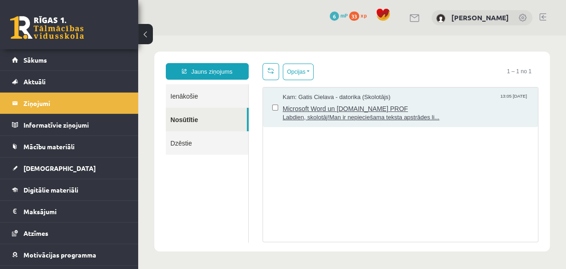
click at [402, 99] on div "Kam: [PERSON_NAME] - datorika (Skolotājs) 13:05 [DATE]" at bounding box center [406, 97] width 246 height 9
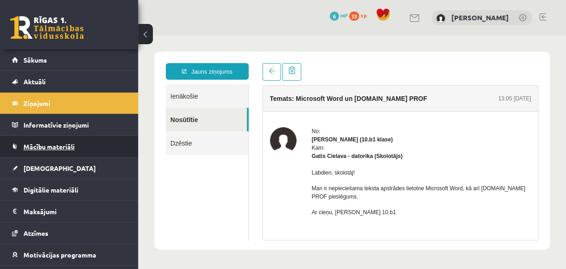
click at [64, 151] on link "Mācību materiāli" at bounding box center [69, 146] width 115 height 21
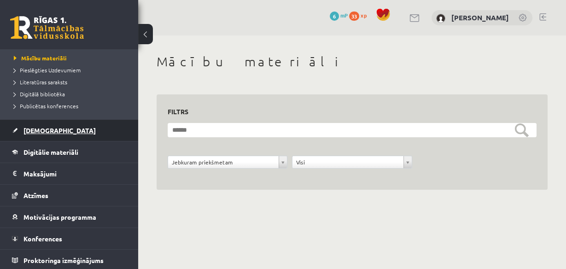
click at [52, 134] on link "[DEMOGRAPHIC_DATA]" at bounding box center [69, 130] width 115 height 21
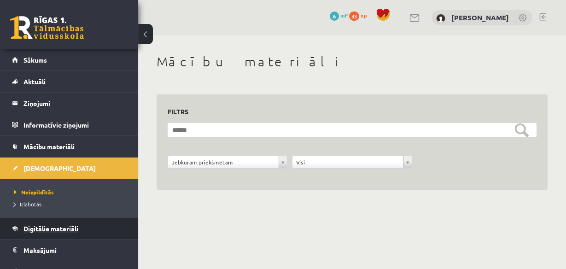
click at [57, 225] on span "Digitālie materiāli" at bounding box center [50, 228] width 55 height 8
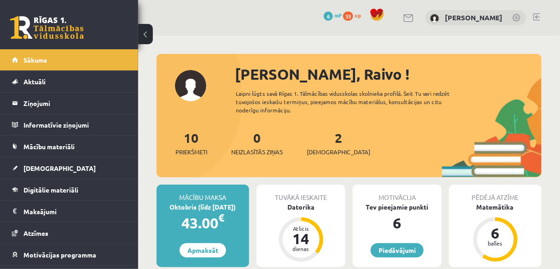
drag, startPoint x: 240, startPoint y: 56, endPoint x: 231, endPoint y: 54, distance: 9.8
click at [240, 55] on div at bounding box center [348, 58] width 385 height 9
click at [72, 105] on legend "Ziņojumi 0" at bounding box center [74, 102] width 103 height 21
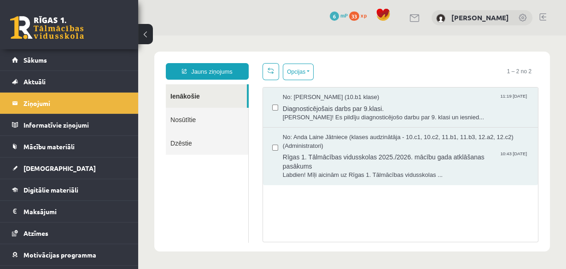
click at [188, 125] on link "Nosūtītie" at bounding box center [207, 119] width 82 height 23
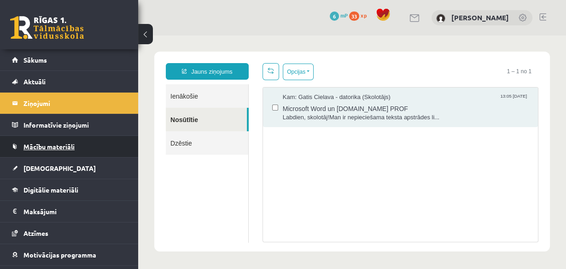
click at [90, 144] on link "Mācību materiāli" at bounding box center [69, 146] width 115 height 21
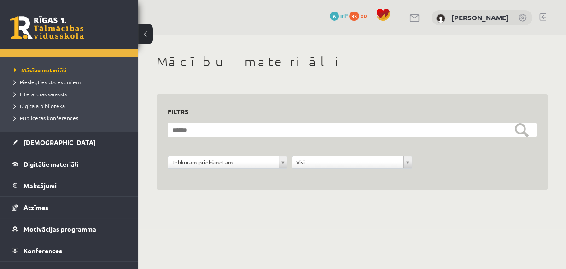
scroll to position [110, 0]
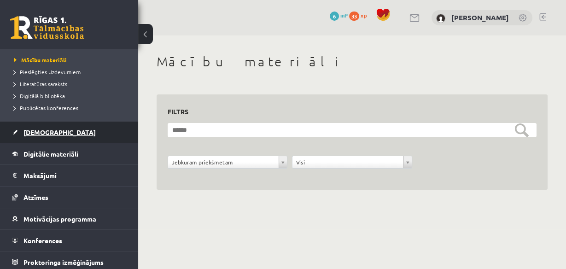
click at [44, 131] on span "[DEMOGRAPHIC_DATA]" at bounding box center [59, 132] width 72 height 8
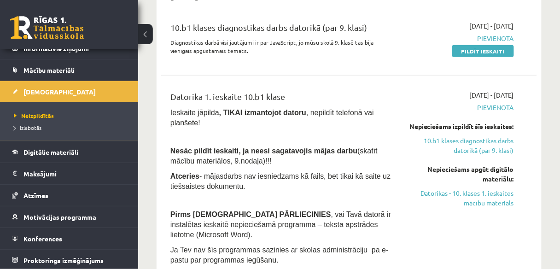
scroll to position [147, 0]
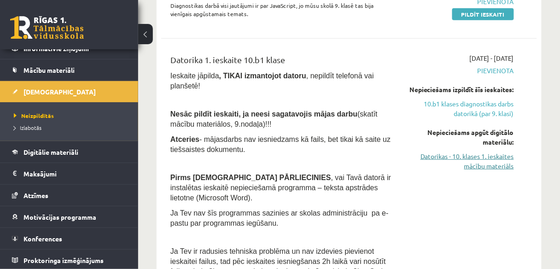
click at [478, 171] on link "Datorikas - 10. klases 1. ieskaites mācību materiāls" at bounding box center [460, 160] width 105 height 19
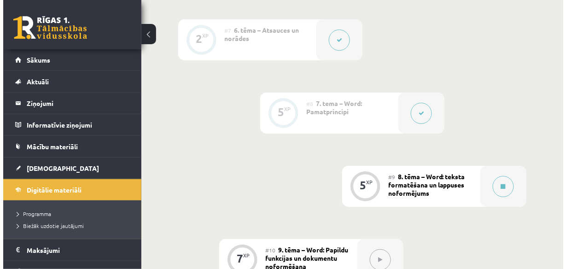
scroll to position [847, 0]
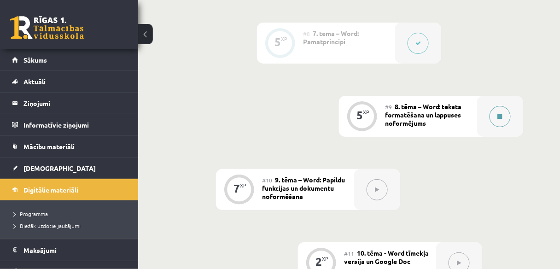
click at [491, 115] on button at bounding box center [499, 116] width 21 height 21
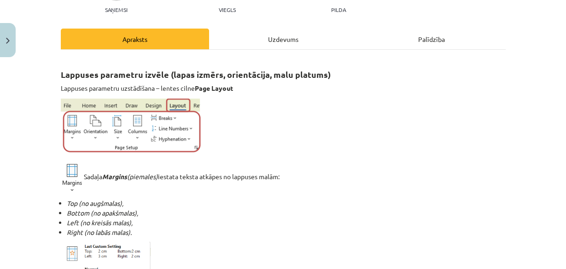
scroll to position [147, 0]
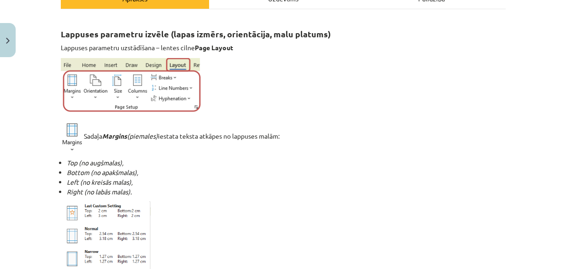
drag, startPoint x: 243, startPoint y: 105, endPoint x: 233, endPoint y: 93, distance: 15.7
click at [233, 93] on p at bounding box center [283, 87] width 445 height 58
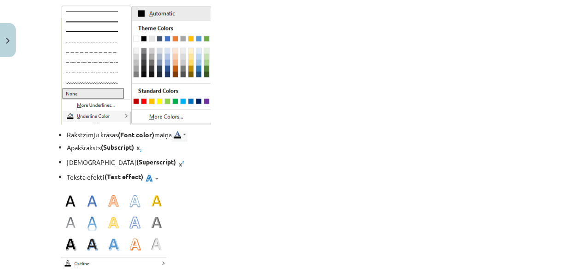
scroll to position [1215, 0]
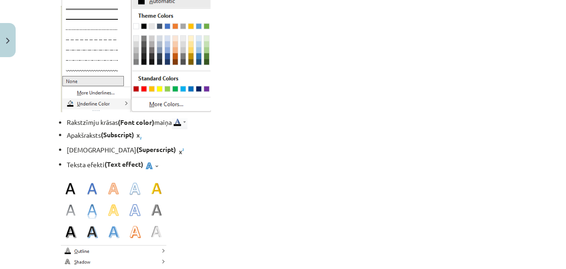
drag, startPoint x: 243, startPoint y: 150, endPoint x: 191, endPoint y: 139, distance: 53.1
click at [191, 139] on li "Apakšraksts (Subscript)" at bounding box center [286, 136] width 439 height 14
click at [225, 139] on li "Apakšraksts (Subscript)" at bounding box center [286, 136] width 439 height 14
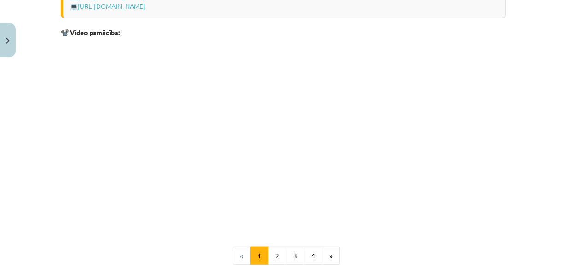
scroll to position [1907, 0]
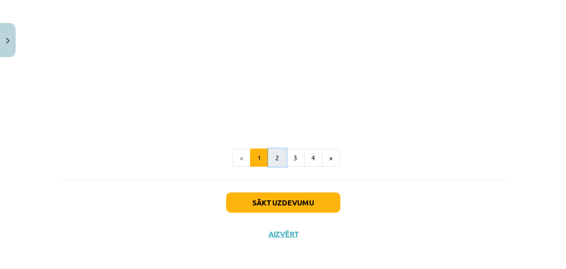
click at [269, 156] on button "2" at bounding box center [277, 158] width 18 height 18
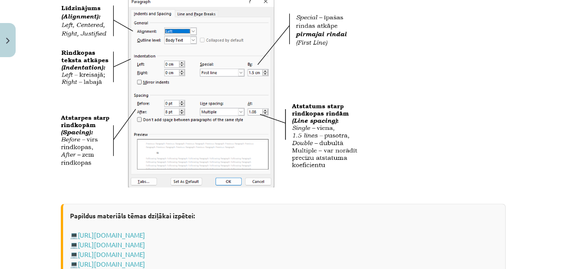
scroll to position [405, 0]
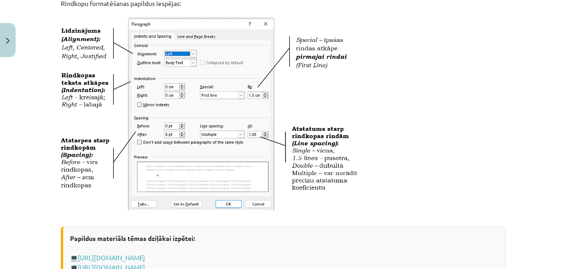
drag, startPoint x: 324, startPoint y: 42, endPoint x: 315, endPoint y: 51, distance: 12.7
click at [315, 51] on img at bounding box center [211, 115] width 300 height 203
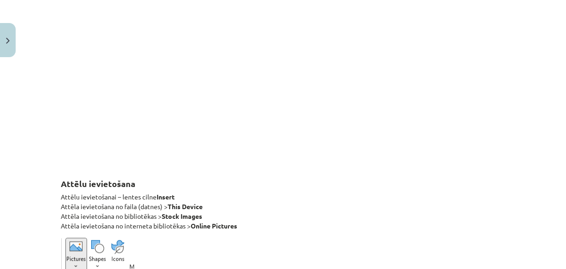
scroll to position [752, 0]
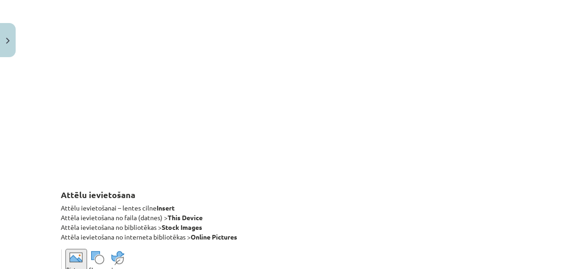
click at [336, 170] on p at bounding box center [283, 89] width 445 height 168
click at [397, 114] on p at bounding box center [283, 89] width 445 height 168
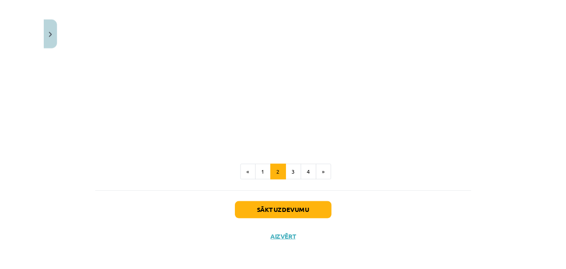
scroll to position [1265, 0]
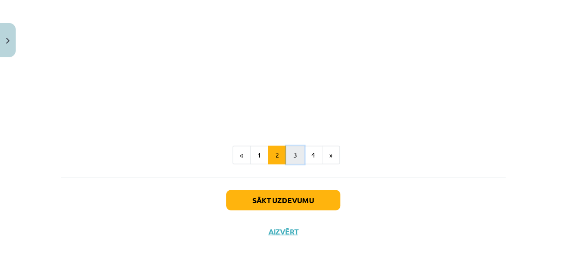
click at [290, 159] on button "3" at bounding box center [295, 155] width 18 height 18
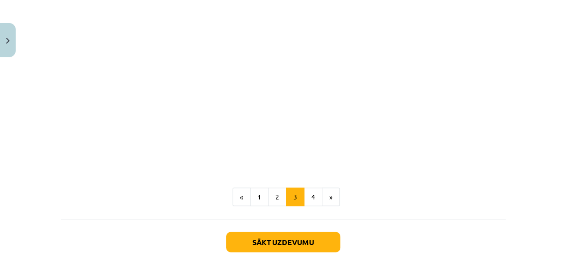
scroll to position [1462, 0]
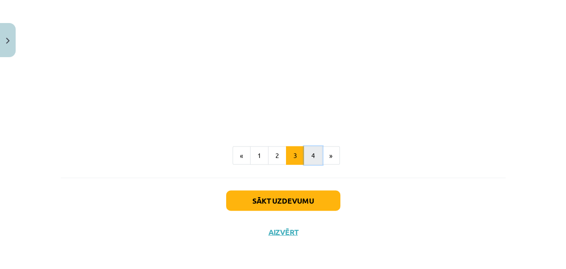
click at [310, 161] on button "4" at bounding box center [313, 155] width 18 height 18
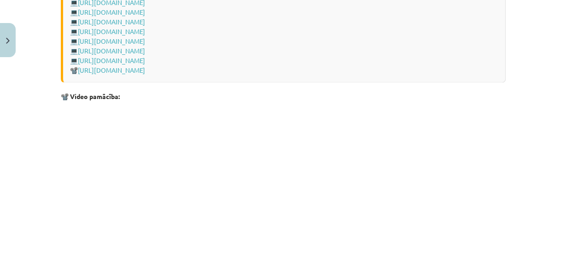
scroll to position [1404, 0]
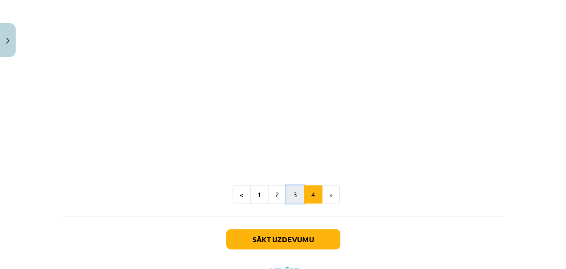
click at [286, 185] on button "3" at bounding box center [295, 194] width 18 height 18
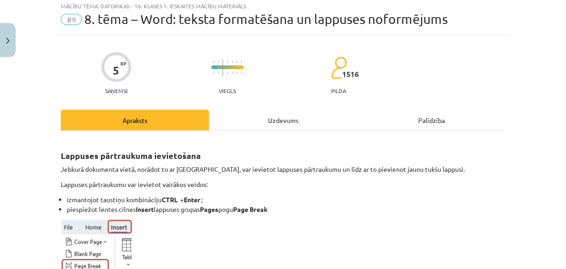
scroll to position [0, 0]
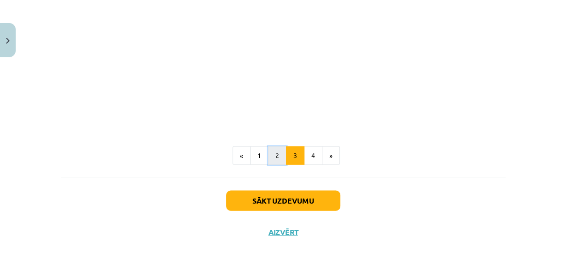
click at [271, 159] on button "2" at bounding box center [277, 155] width 18 height 18
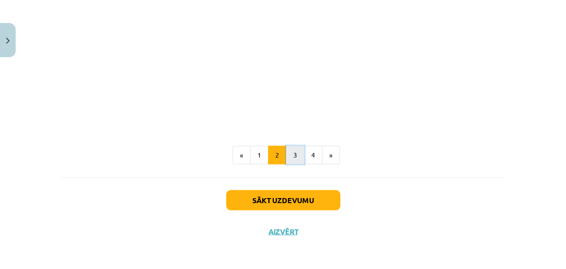
click at [286, 150] on button "3" at bounding box center [295, 155] width 18 height 18
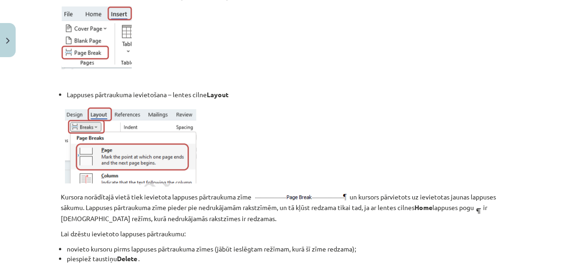
scroll to position [164, 0]
